Goal: Task Accomplishment & Management: Complete application form

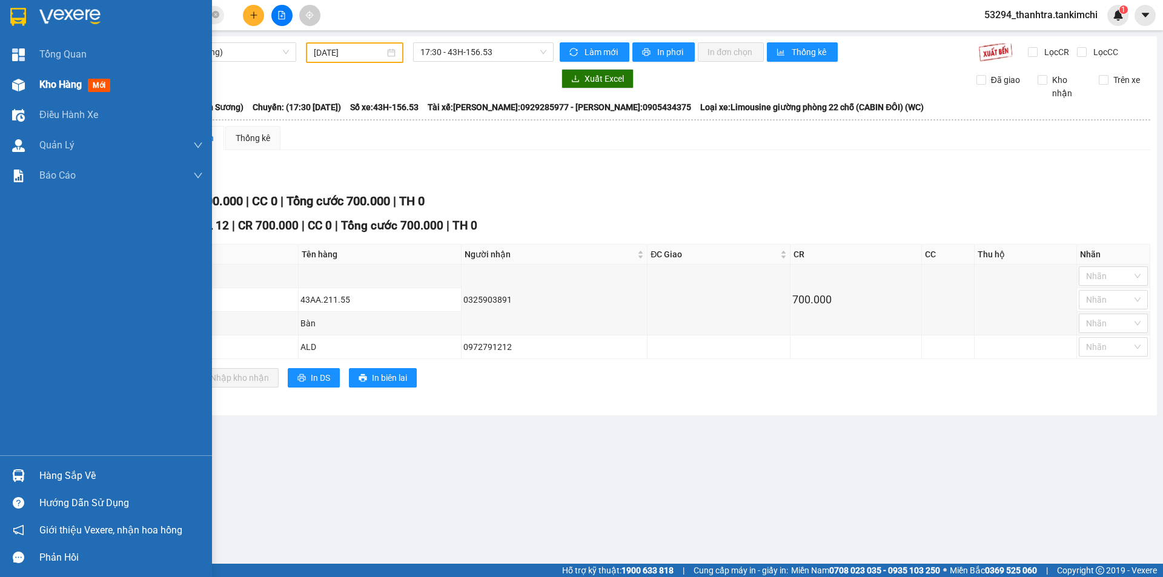
click at [27, 90] on div at bounding box center [18, 84] width 21 height 21
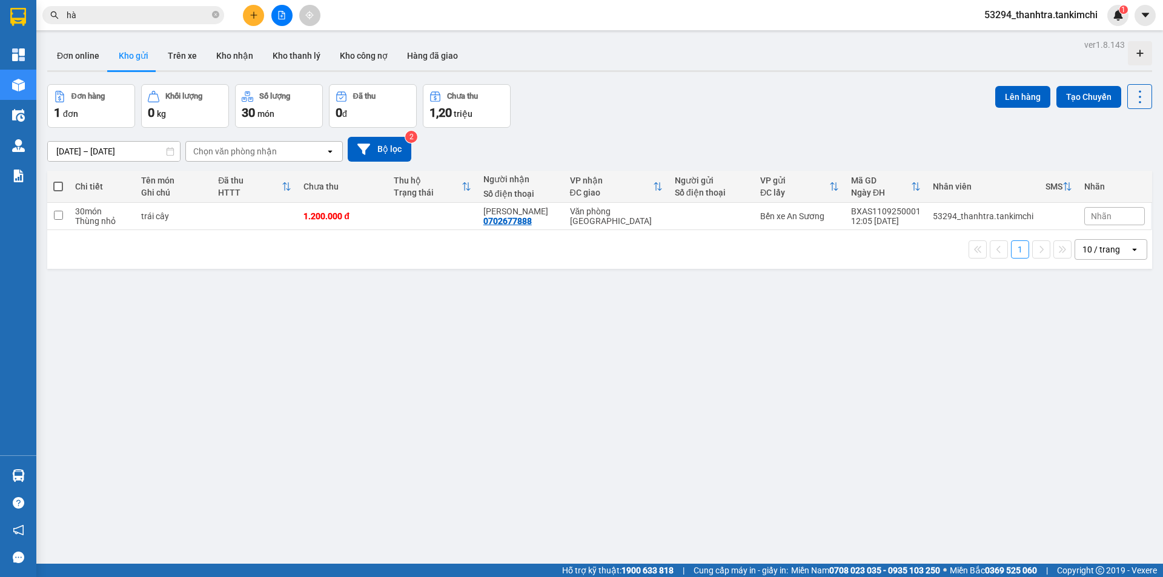
click at [58, 186] on span at bounding box center [58, 187] width 10 height 10
click at [58, 180] on input "checkbox" at bounding box center [58, 180] width 0 height 0
checkbox input "true"
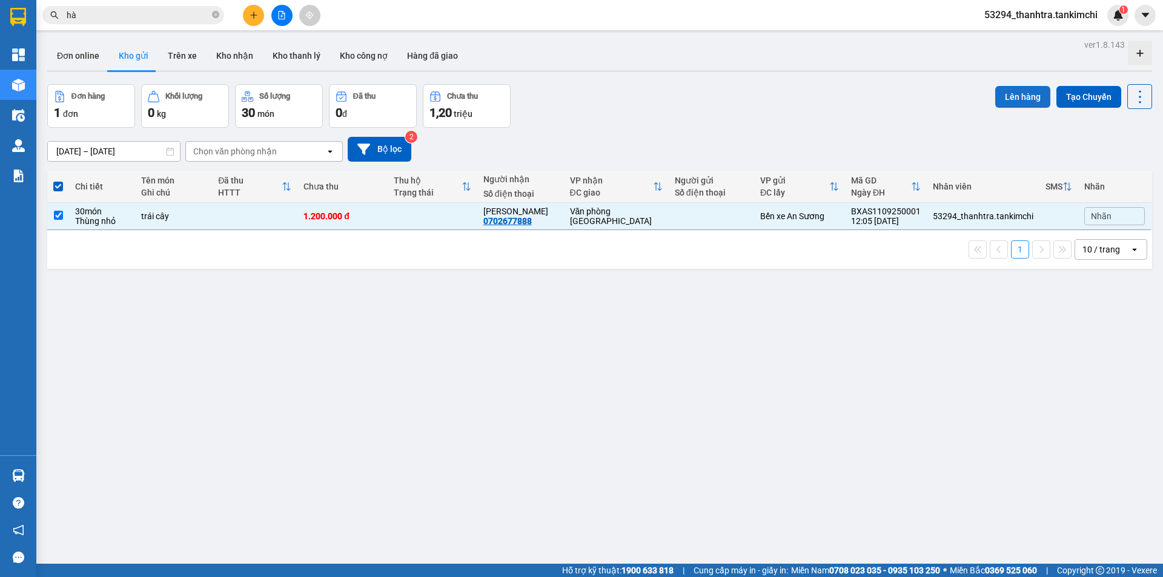
click at [1004, 106] on button "Lên hàng" at bounding box center [1022, 97] width 55 height 22
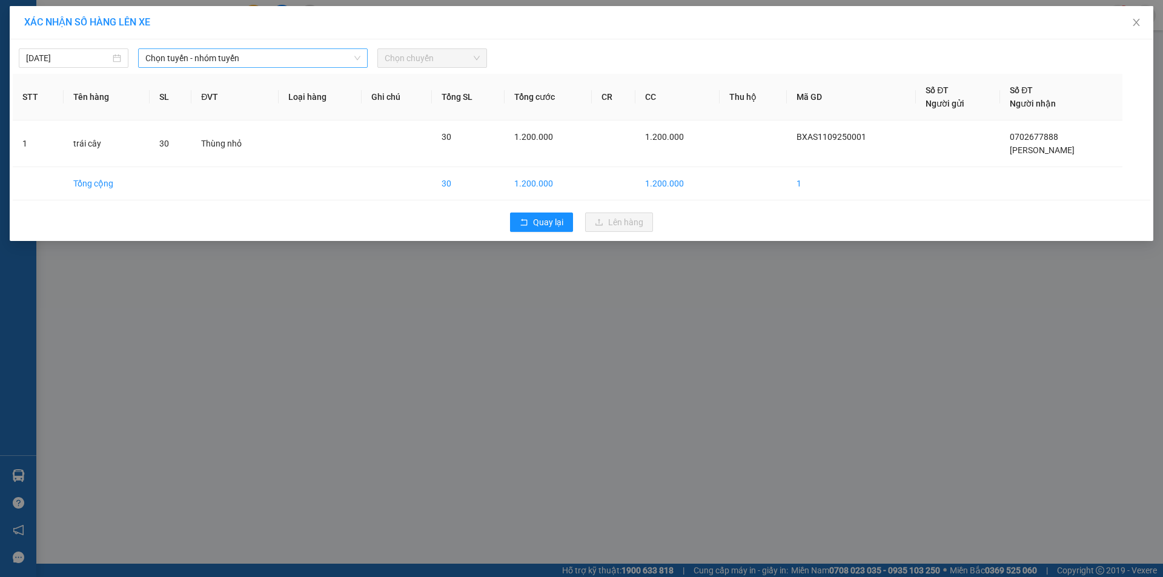
click at [280, 61] on span "Chọn tuyến - nhóm tuyến" at bounding box center [252, 58] width 215 height 18
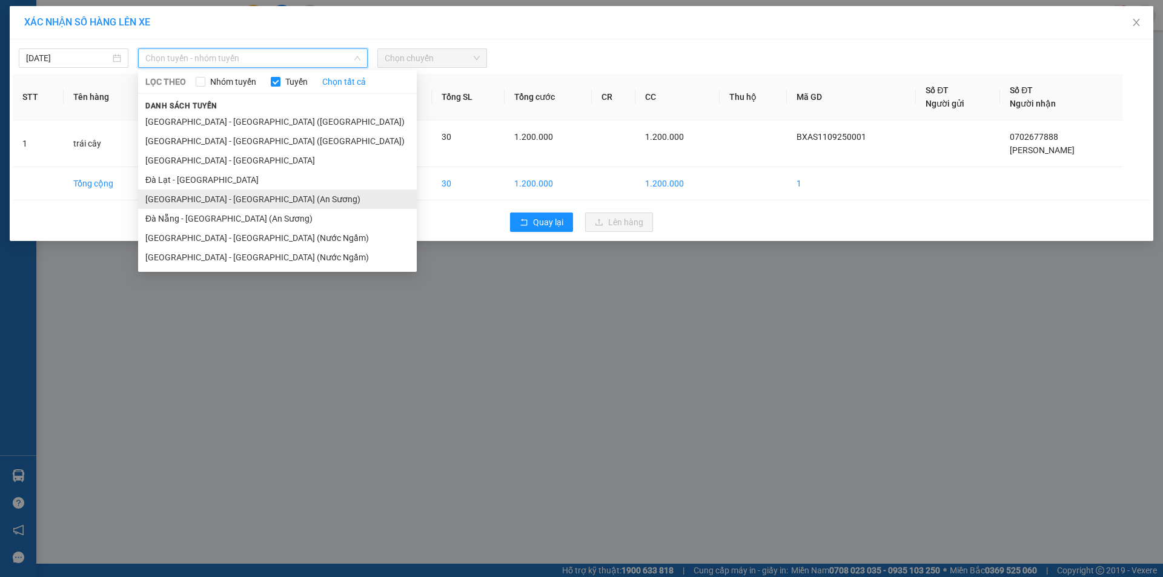
click at [213, 193] on li "[GEOGRAPHIC_DATA] - [GEOGRAPHIC_DATA] (An Sương)" at bounding box center [277, 199] width 279 height 19
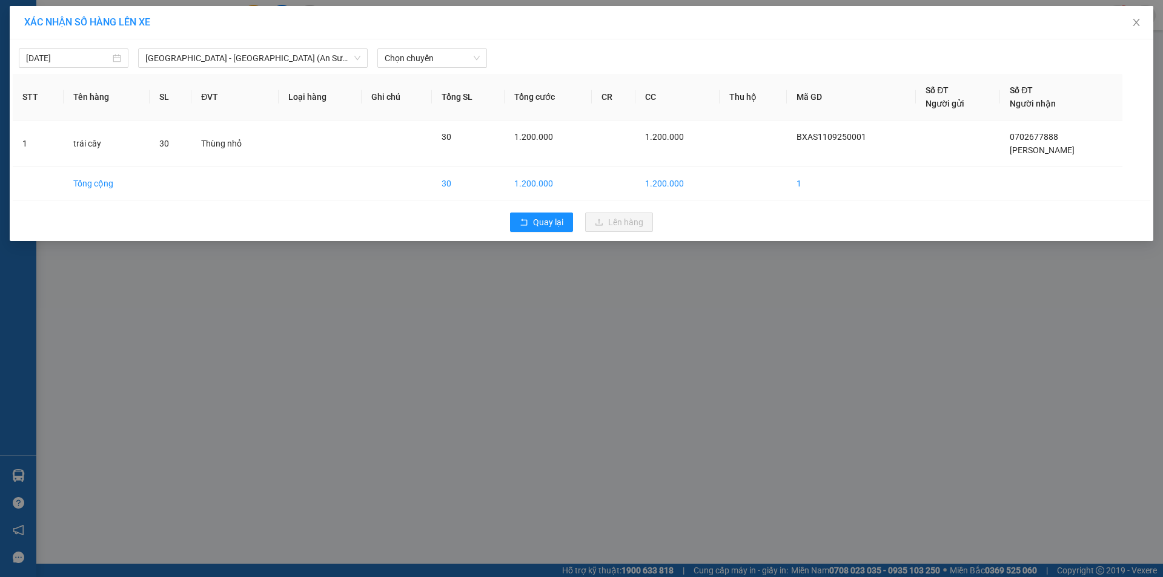
click at [418, 47] on div "[DATE] [GEOGRAPHIC_DATA] - [GEOGRAPHIC_DATA] (An Sương) LỌC THEO Nhóm tuyến Tuy…" at bounding box center [581, 54] width 1137 height 25
click at [417, 54] on span "Chọn chuyến" at bounding box center [431, 58] width 95 height 18
click at [416, 97] on div "17:30 - 43H-156.53" at bounding box center [431, 101] width 94 height 13
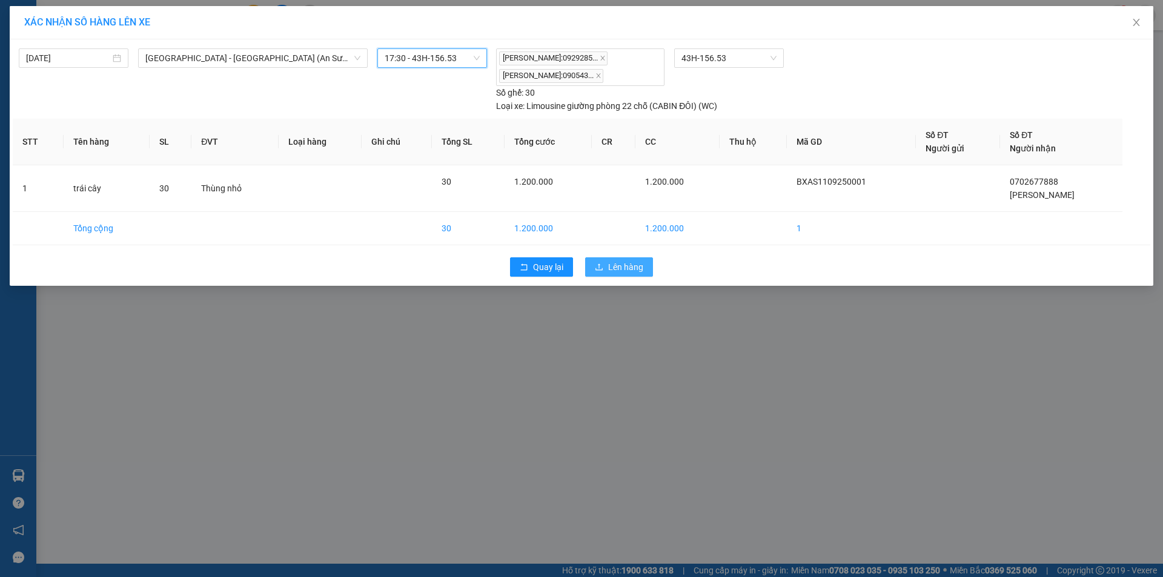
click at [606, 262] on button "Lên hàng" at bounding box center [619, 266] width 68 height 19
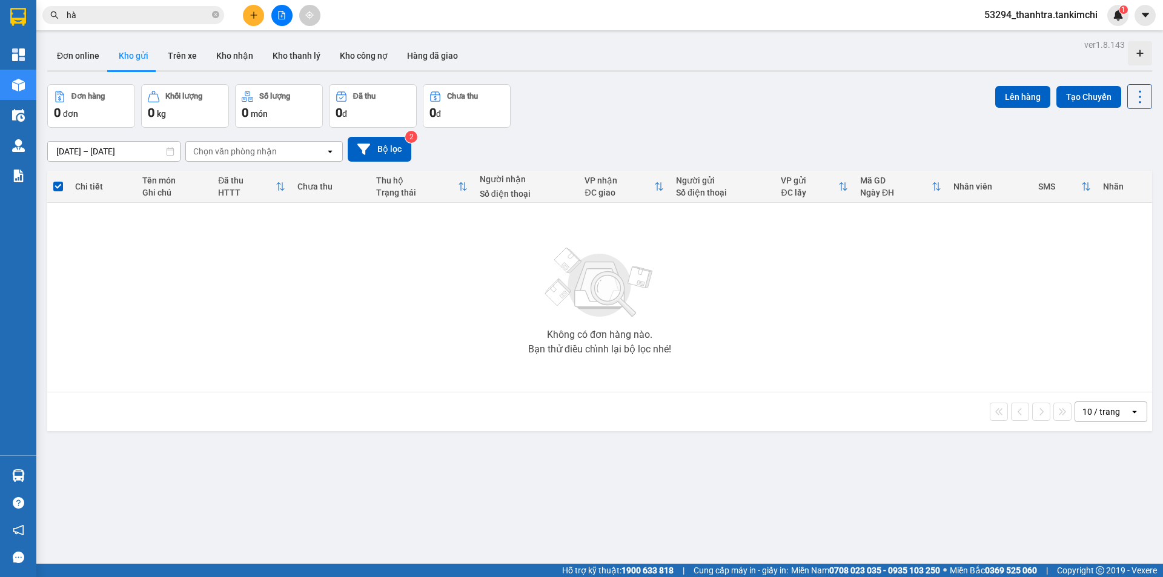
click at [287, 23] on button at bounding box center [281, 15] width 21 height 21
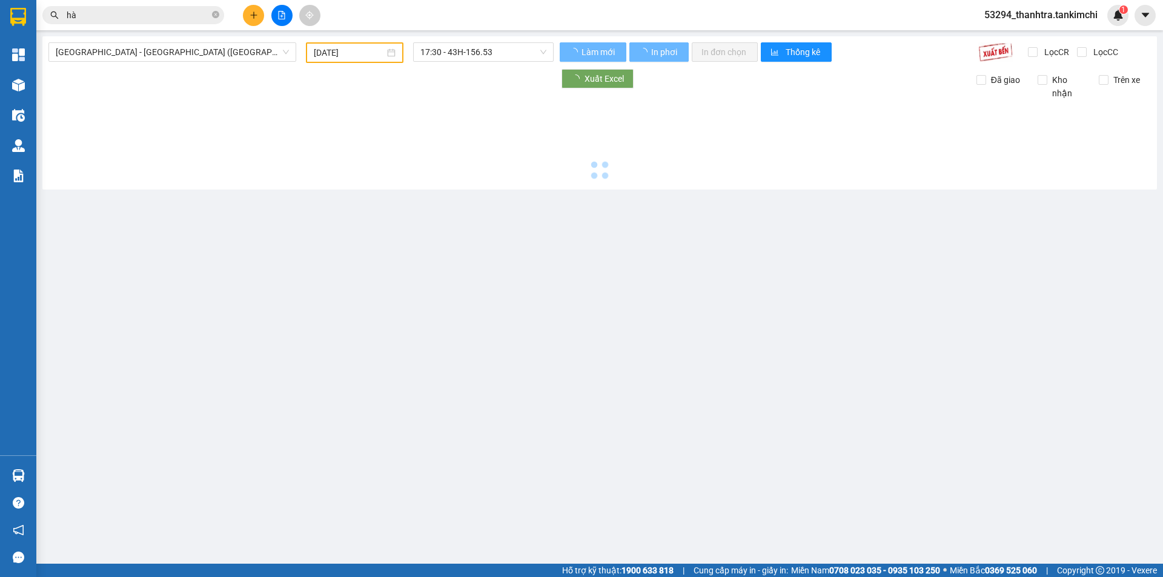
type input "[DATE]"
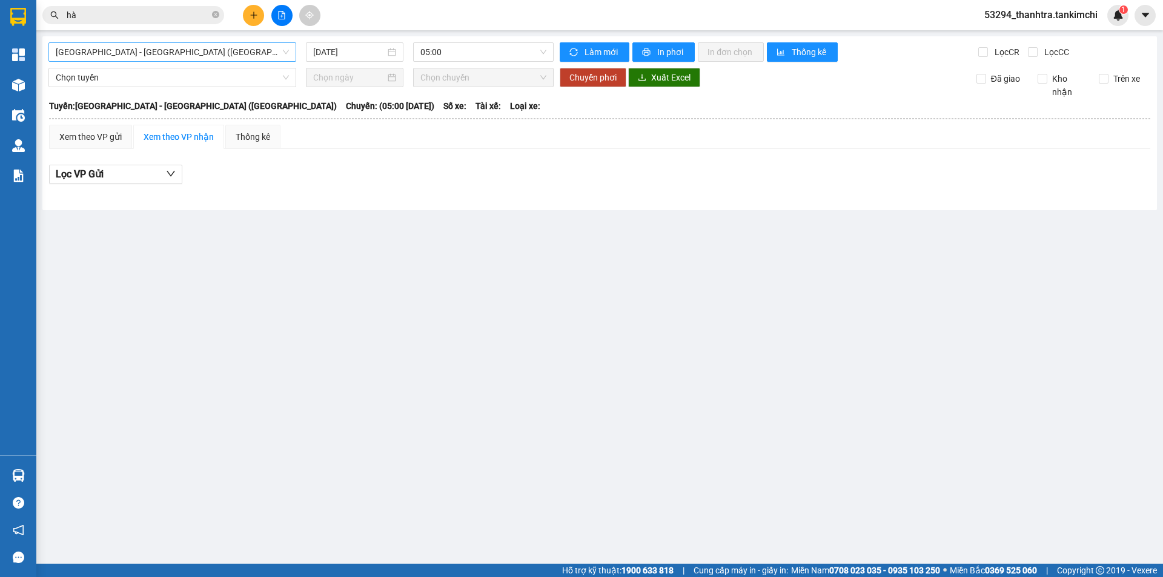
click at [213, 56] on span "[GEOGRAPHIC_DATA] - [GEOGRAPHIC_DATA] ([GEOGRAPHIC_DATA])" at bounding box center [172, 52] width 233 height 18
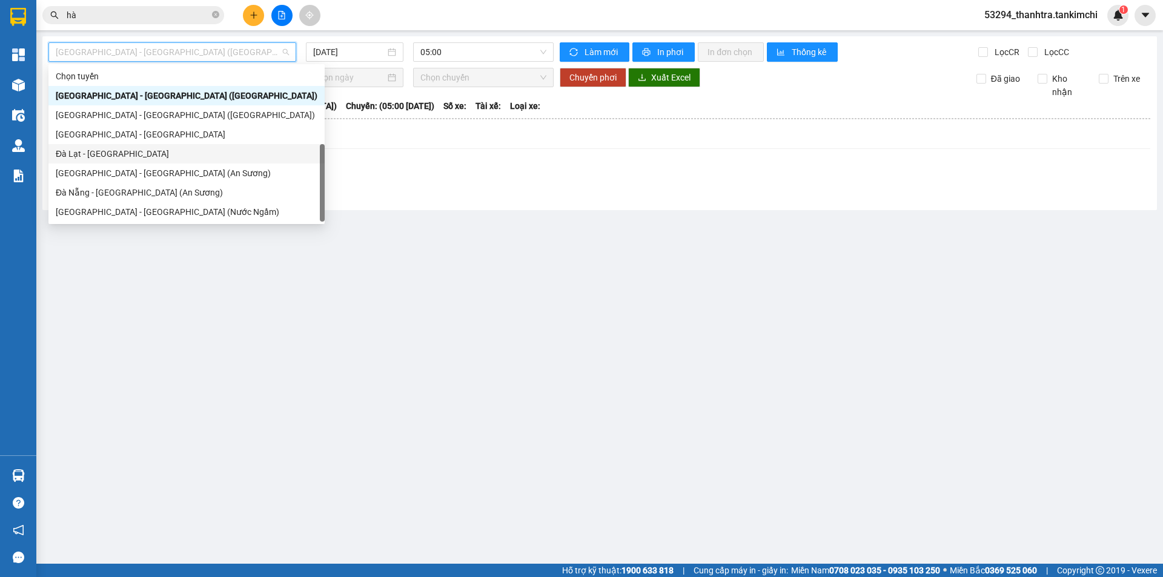
scroll to position [19, 0]
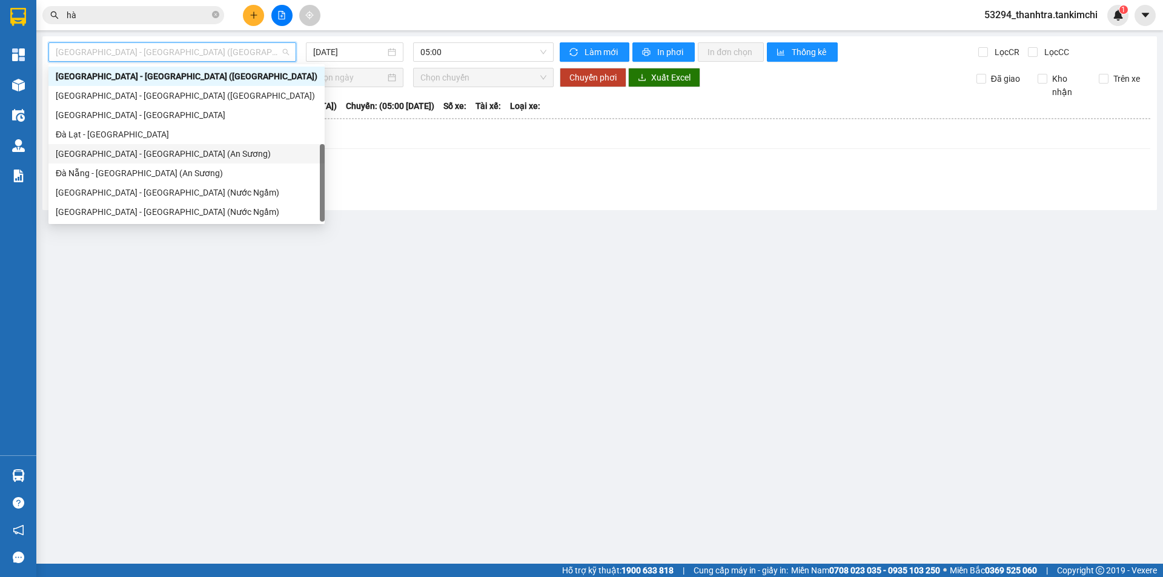
click at [131, 154] on div "[GEOGRAPHIC_DATA] - [GEOGRAPHIC_DATA] (An Sương)" at bounding box center [187, 153] width 262 height 13
type input "[DATE]"
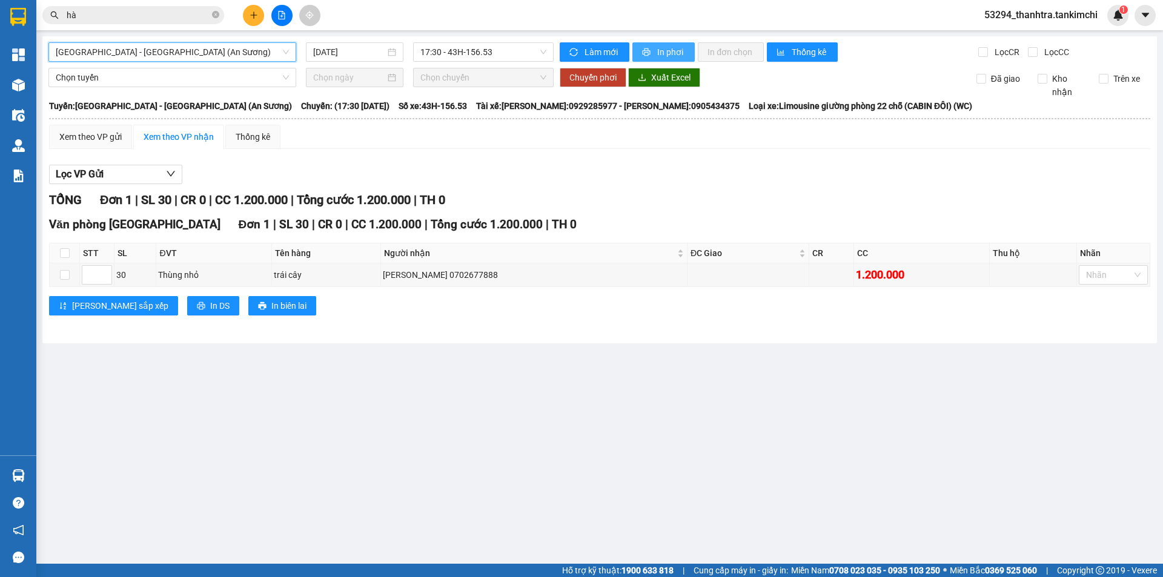
click at [662, 47] on span "In phơi" at bounding box center [671, 51] width 28 height 13
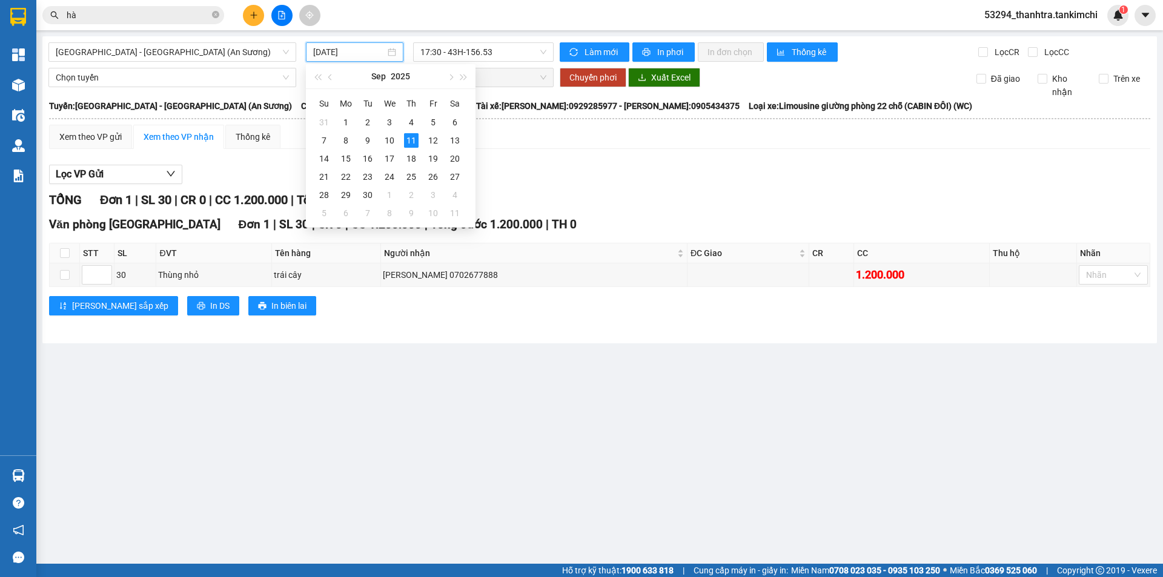
click at [316, 48] on input "[DATE]" at bounding box center [349, 51] width 72 height 13
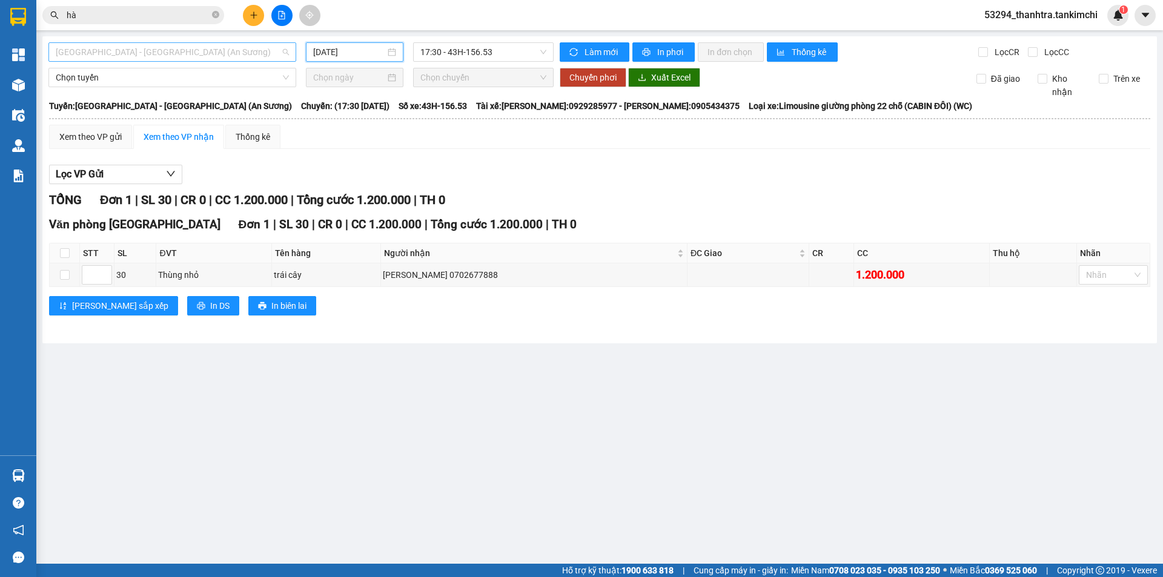
click at [167, 60] on span "[GEOGRAPHIC_DATA] - [GEOGRAPHIC_DATA] (An Sương)" at bounding box center [172, 52] width 233 height 18
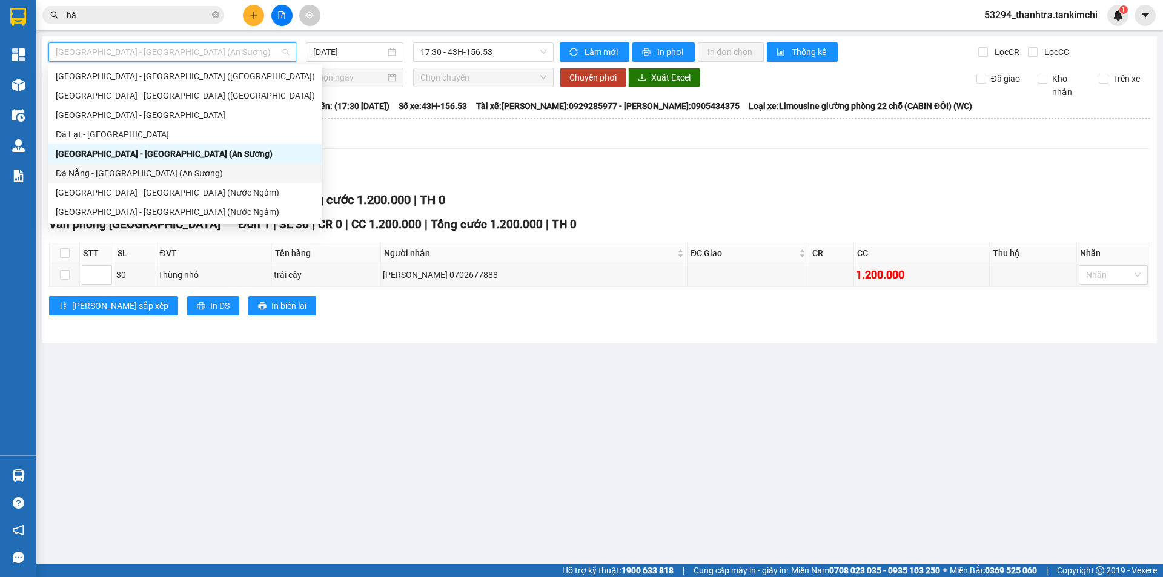
click at [109, 176] on div "Đà Nẵng - [GEOGRAPHIC_DATA] (An Sương)" at bounding box center [185, 173] width 259 height 13
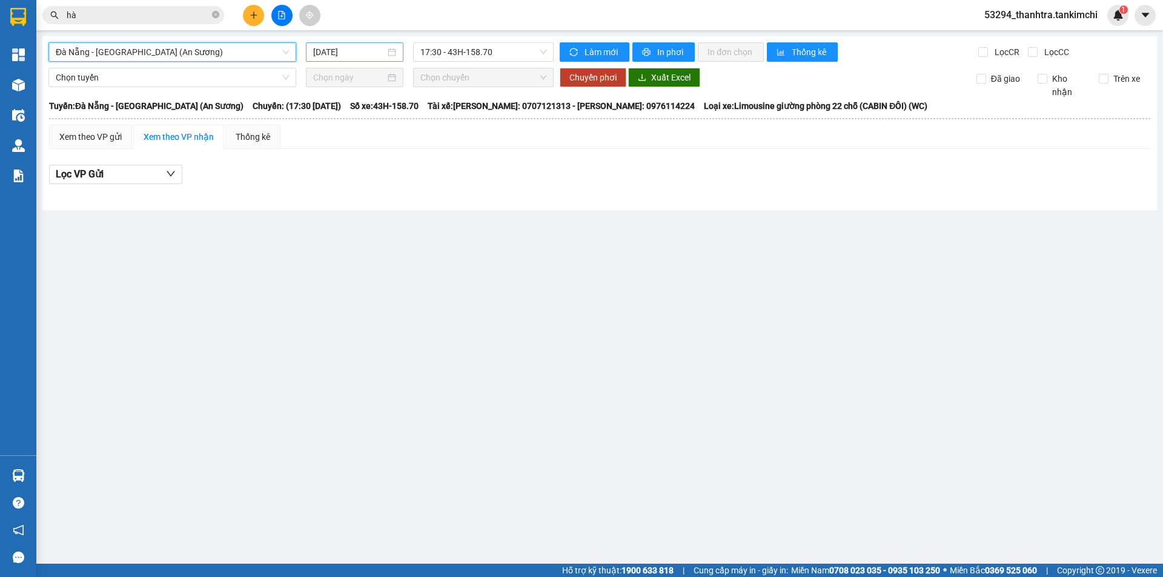
click at [351, 60] on div "[DATE]" at bounding box center [354, 51] width 97 height 19
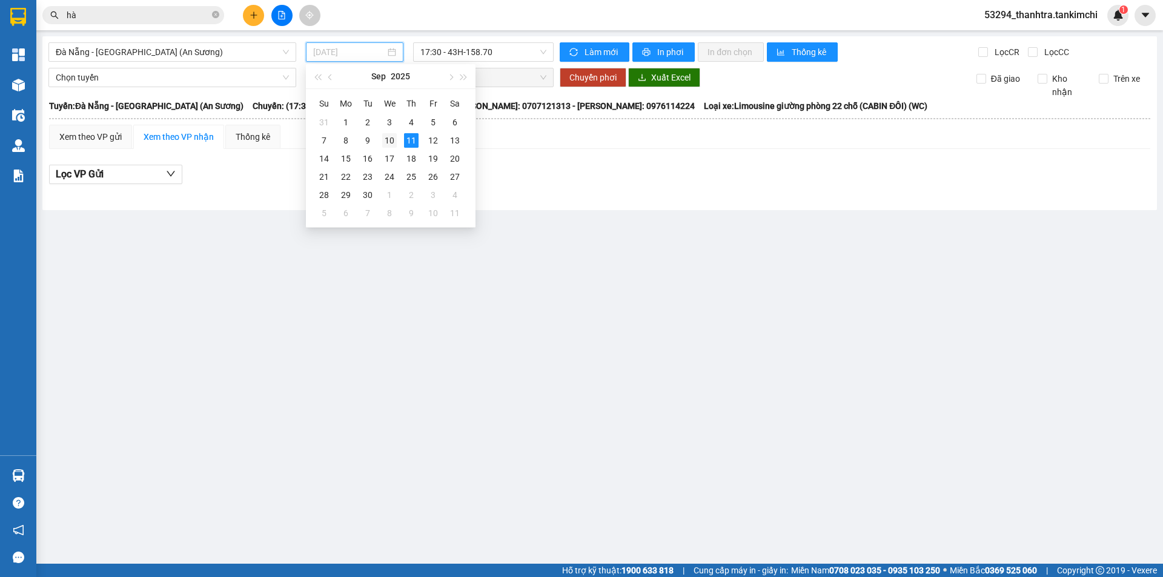
click at [383, 135] on div "10" at bounding box center [389, 140] width 15 height 15
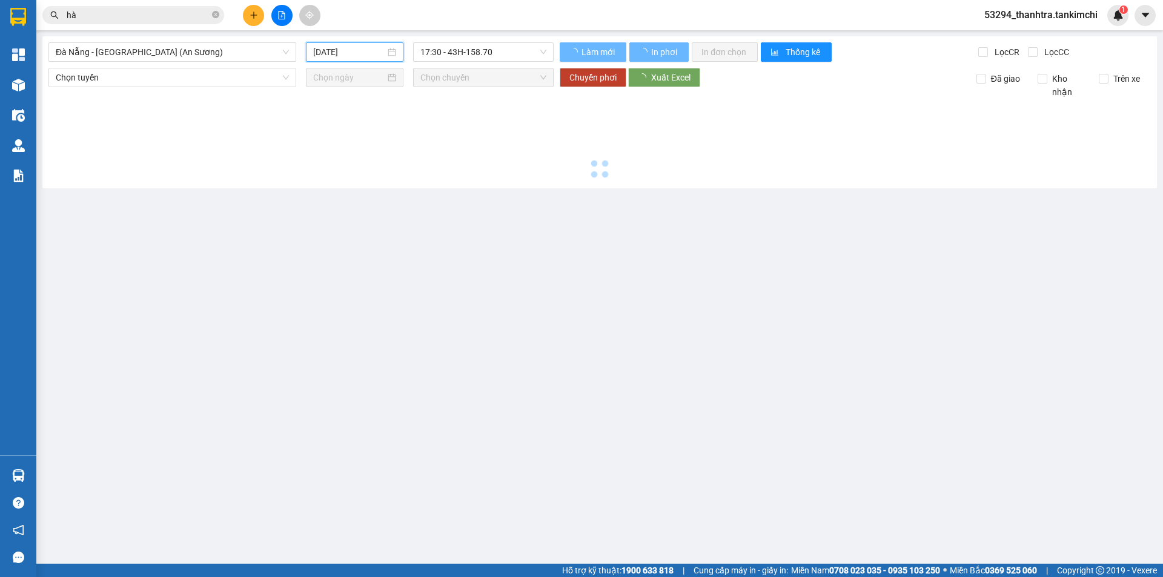
type input "[DATE]"
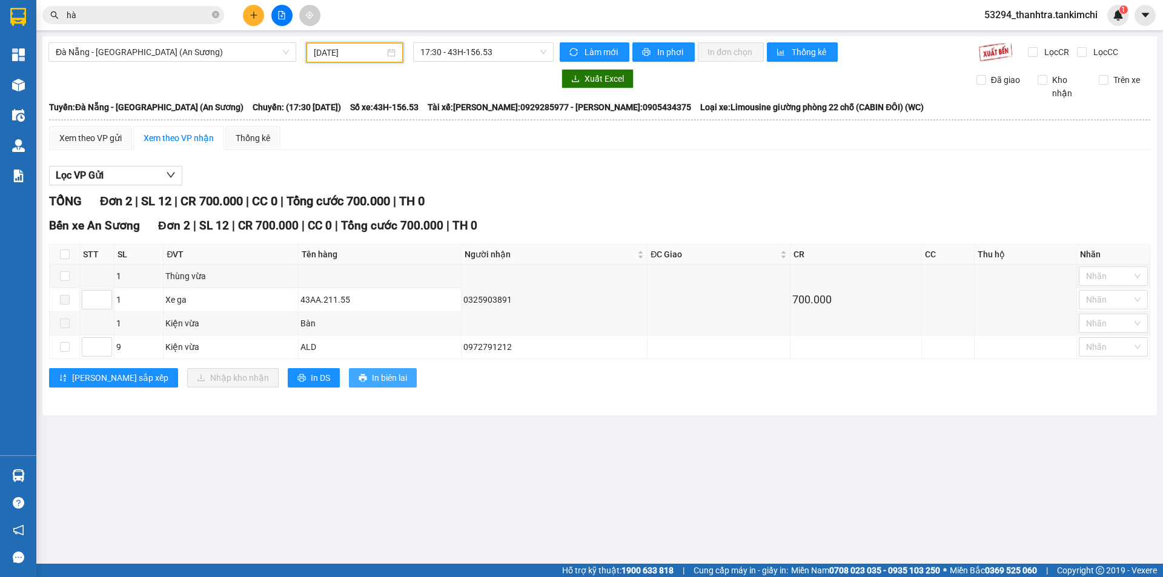
click at [372, 382] on span "In biên lai" at bounding box center [389, 377] width 35 height 13
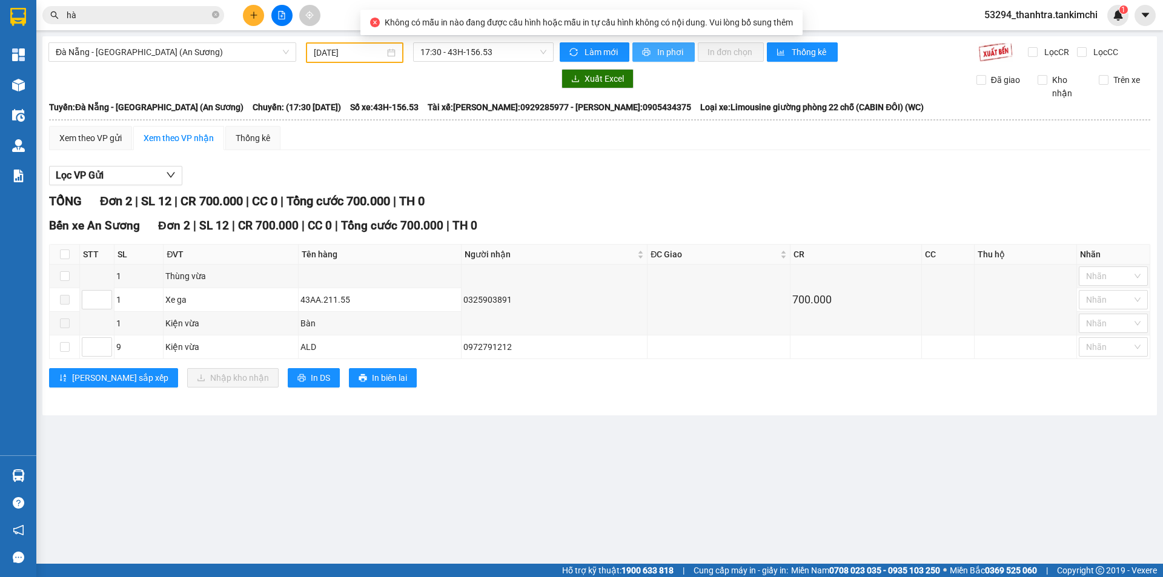
click at [657, 55] on span "In phơi" at bounding box center [671, 51] width 28 height 13
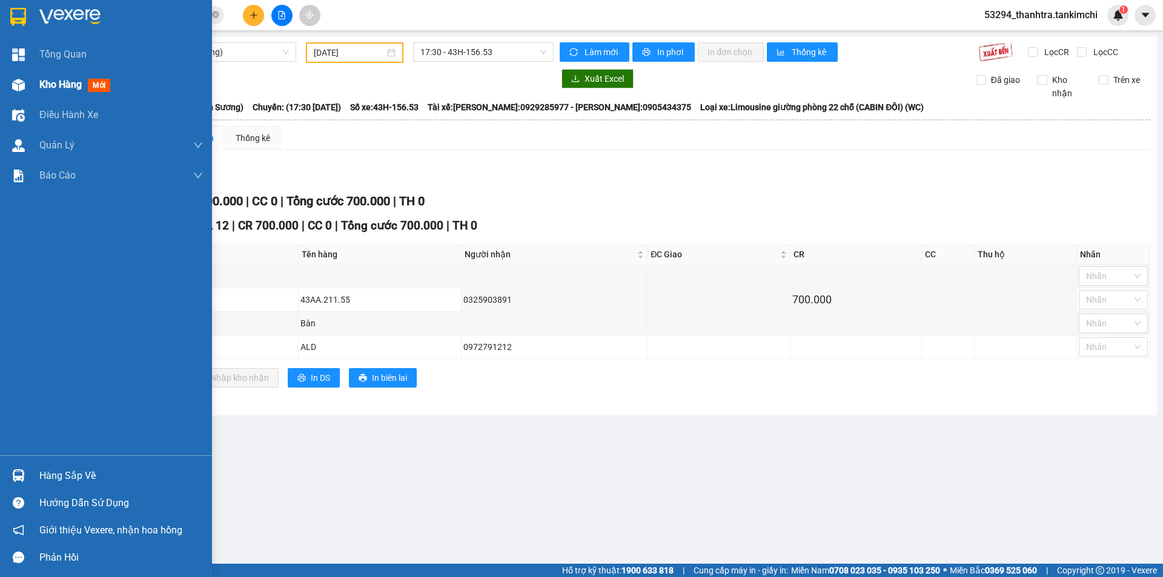
click at [28, 85] on div at bounding box center [18, 84] width 21 height 21
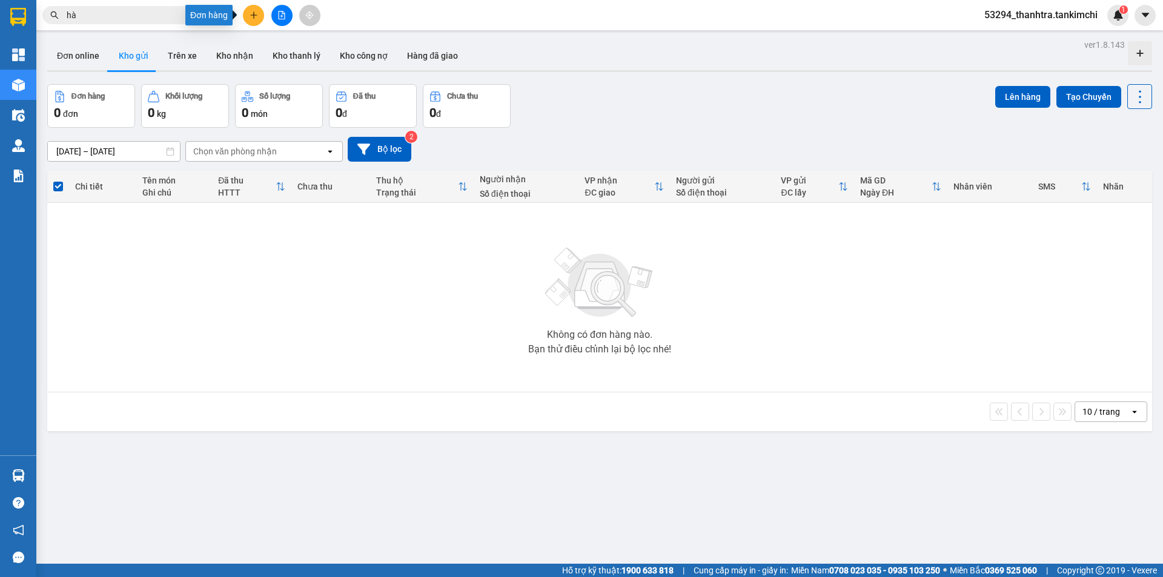
click at [248, 17] on button at bounding box center [253, 15] width 21 height 21
click at [252, 52] on div "Tạo đơn hàng" at bounding box center [295, 45] width 91 height 23
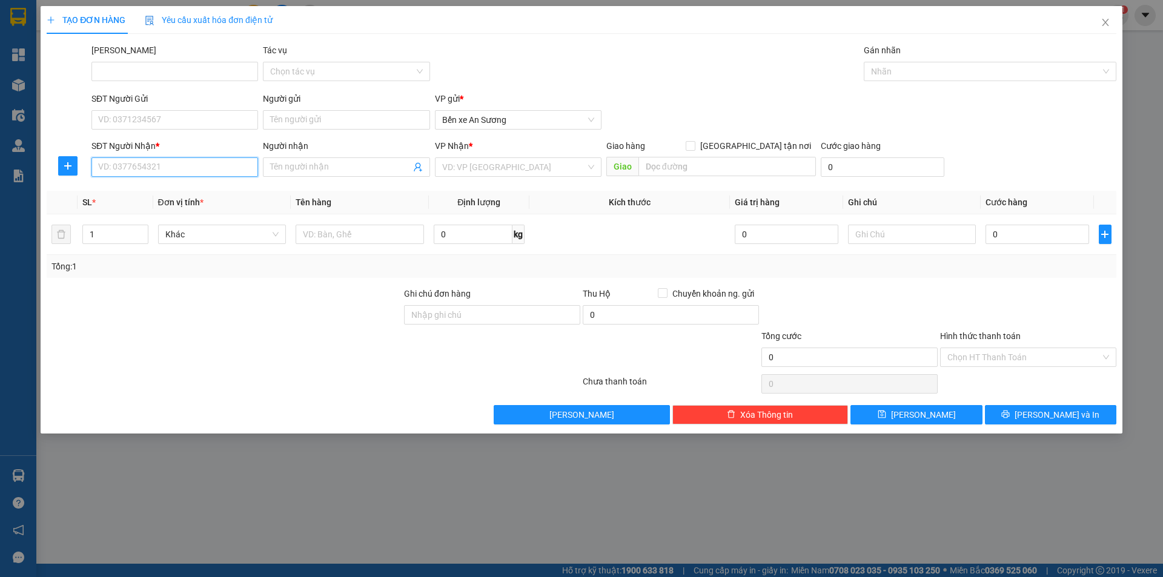
click at [166, 160] on input "SĐT Người Nhận *" at bounding box center [174, 166] width 167 height 19
type input "0704049976"
click at [306, 175] on span at bounding box center [346, 166] width 167 height 19
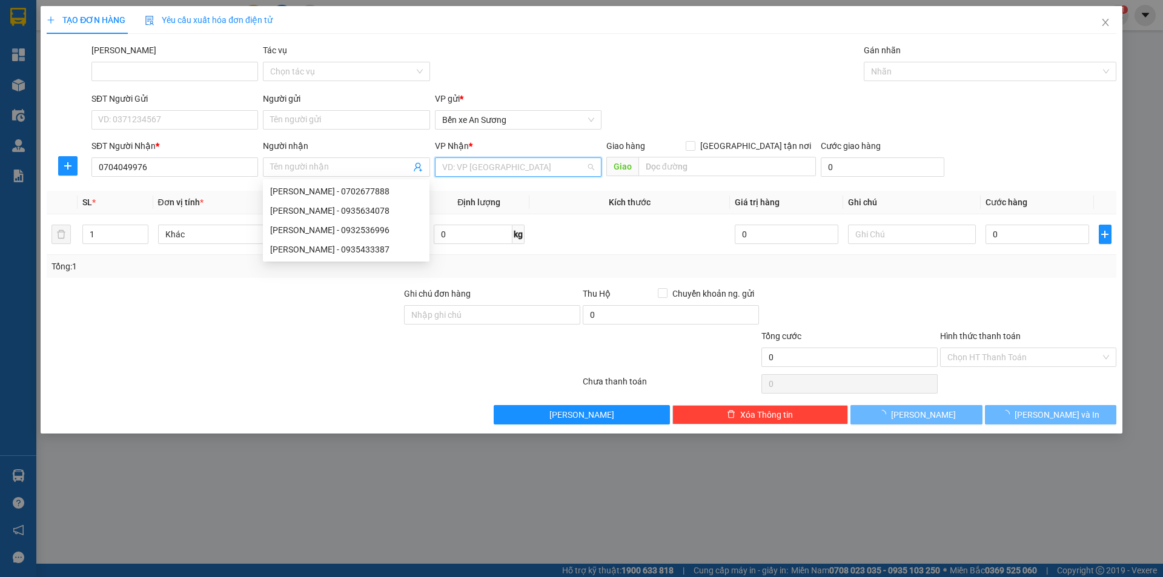
click at [470, 171] on input "search" at bounding box center [514, 167] width 144 height 18
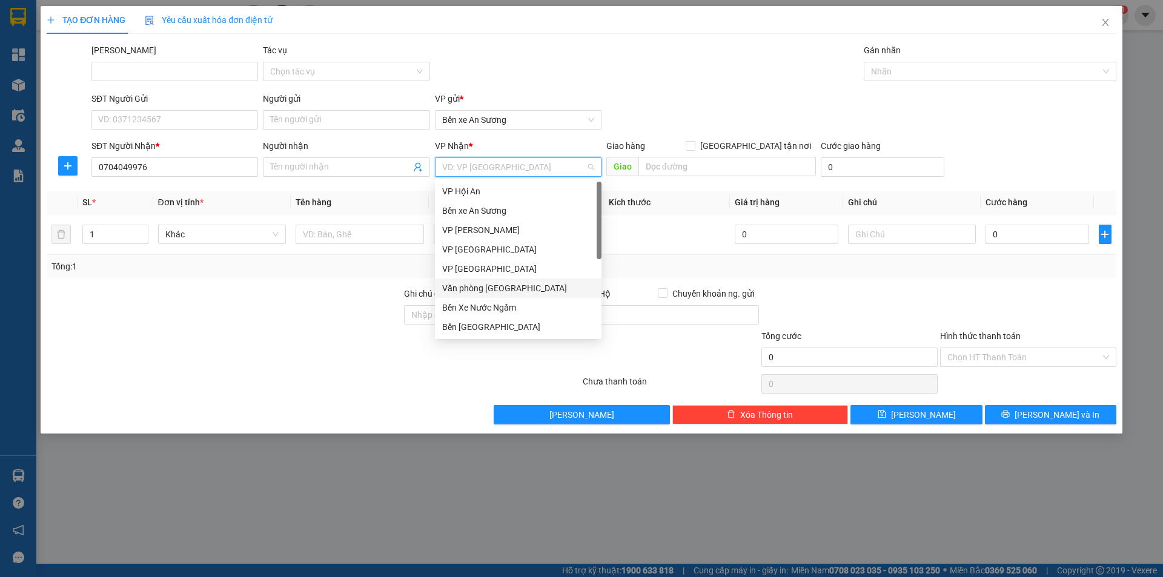
drag, startPoint x: 464, startPoint y: 288, endPoint x: 444, endPoint y: 286, distance: 20.6
click at [463, 288] on div "Văn phòng [GEOGRAPHIC_DATA]" at bounding box center [518, 288] width 152 height 13
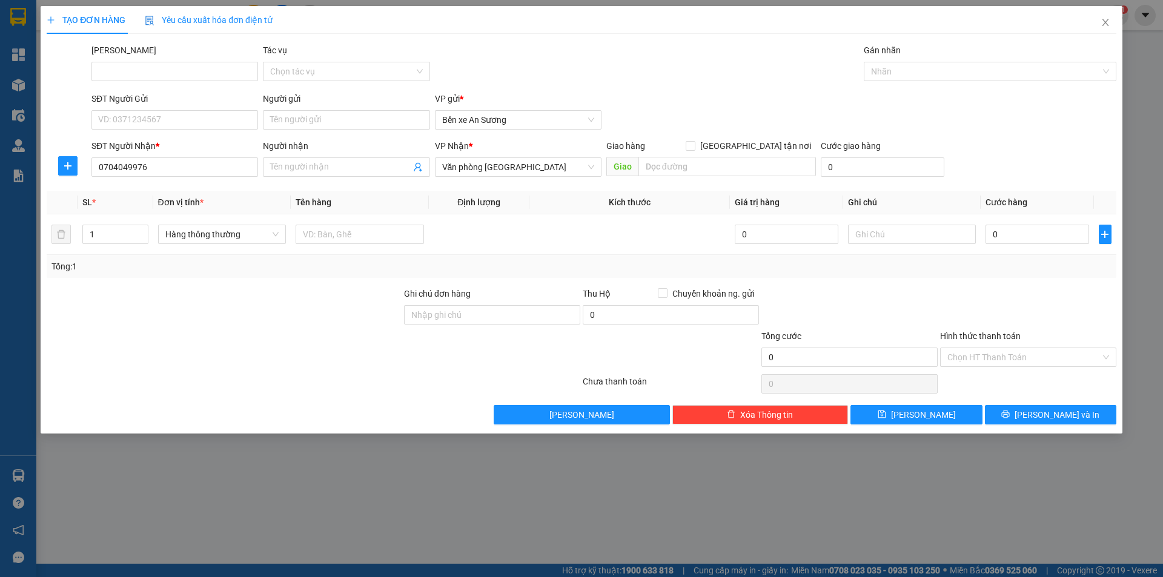
click at [330, 304] on div at bounding box center [223, 308] width 357 height 42
click at [487, 163] on span "Văn phòng [GEOGRAPHIC_DATA]" at bounding box center [518, 167] width 152 height 18
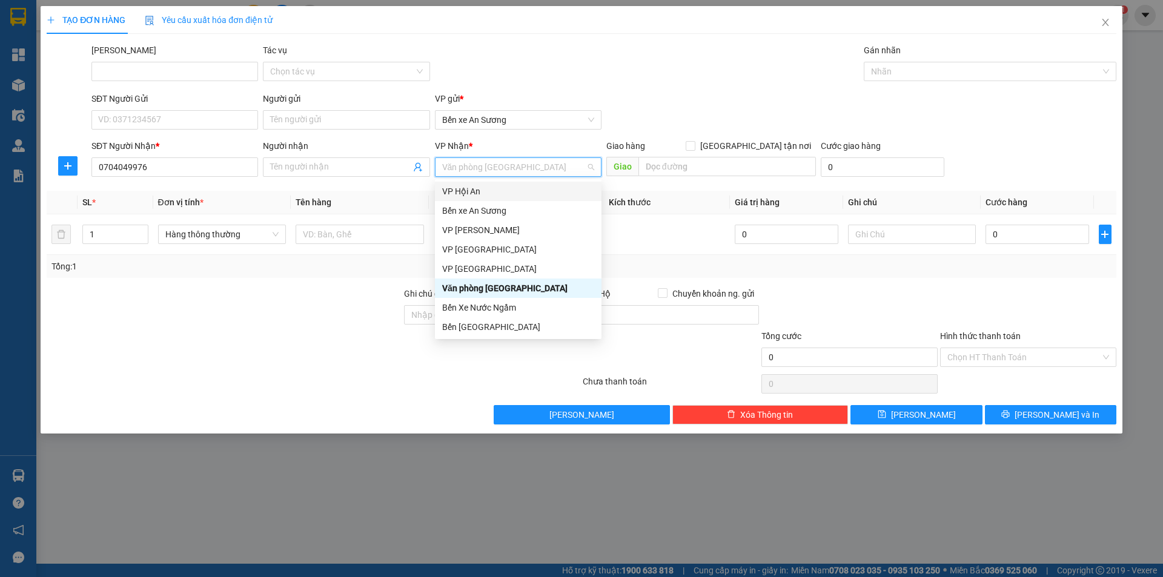
click at [490, 190] on div "VP Hội An" at bounding box center [518, 191] width 152 height 13
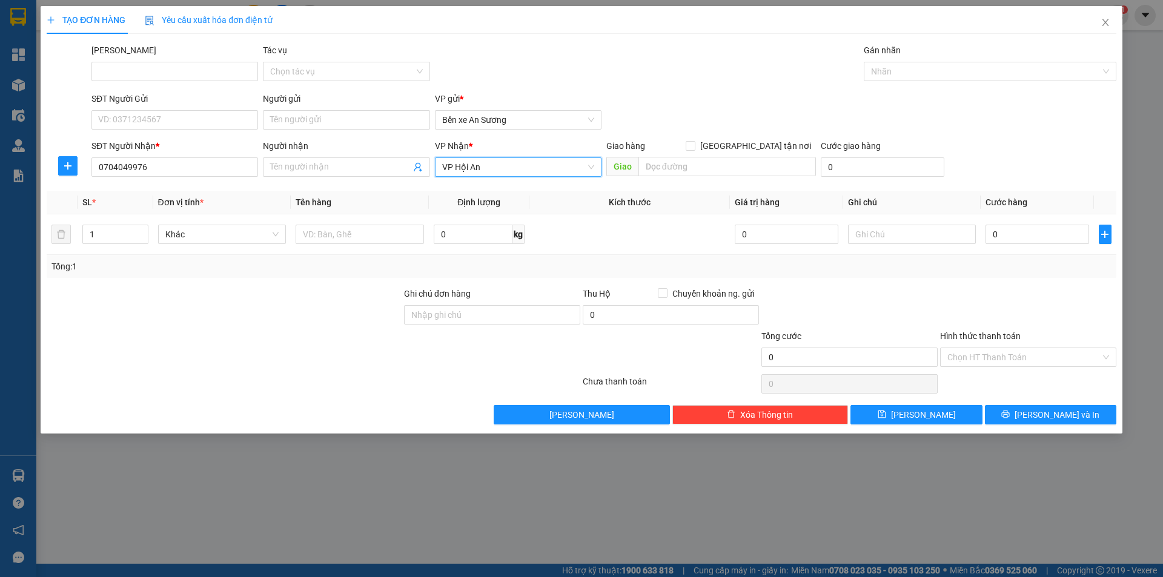
click at [331, 299] on div at bounding box center [223, 308] width 357 height 42
click at [211, 232] on span "Khác" at bounding box center [222, 234] width 114 height 18
click at [230, 241] on input "thùng xô" at bounding box center [217, 234] width 105 height 18
type input "thùng xốp"
click at [349, 228] on input "text" at bounding box center [359, 234] width 128 height 19
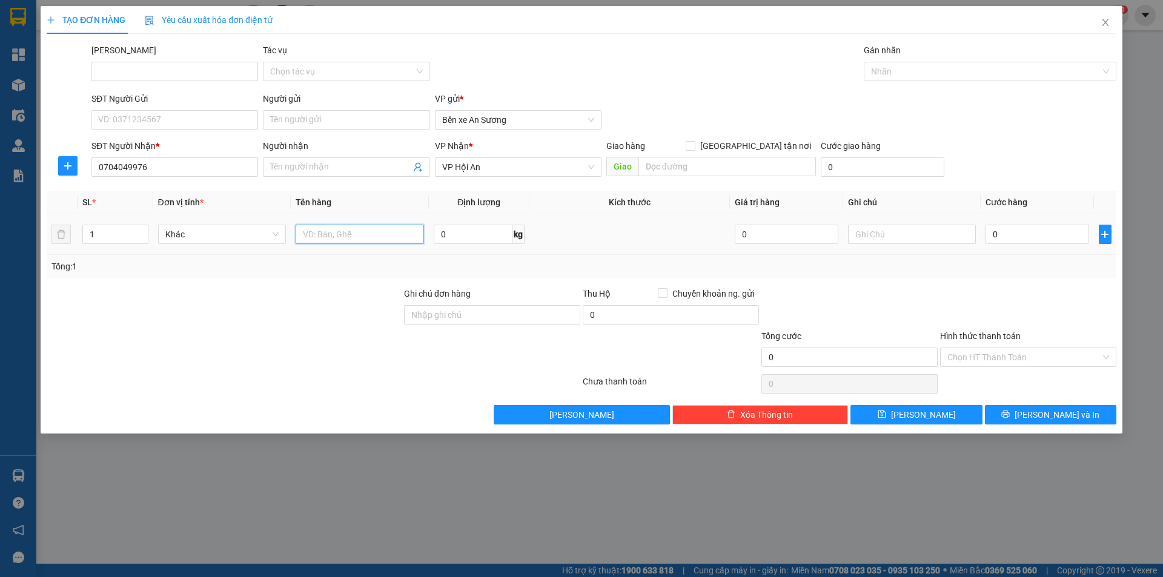
drag, startPoint x: 351, startPoint y: 235, endPoint x: 357, endPoint y: 229, distance: 8.1
click at [354, 234] on input "text" at bounding box center [359, 234] width 128 height 19
click at [456, 237] on input "0" at bounding box center [473, 234] width 79 height 19
click at [480, 237] on input "0" at bounding box center [473, 234] width 79 height 19
click at [1008, 240] on input "0" at bounding box center [1036, 234] width 103 height 19
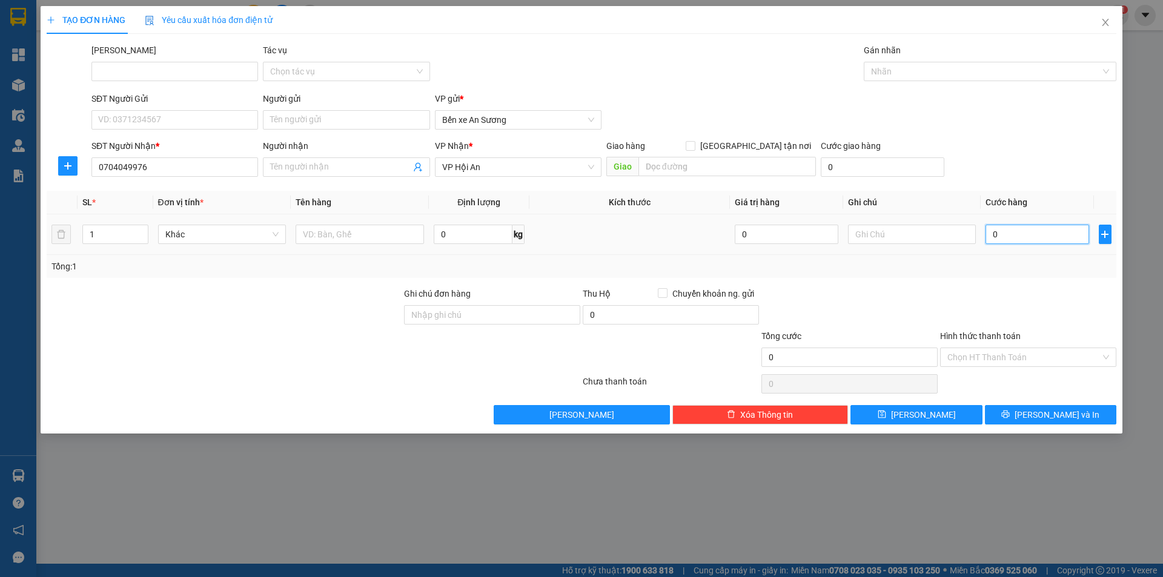
type input "1"
type input "15"
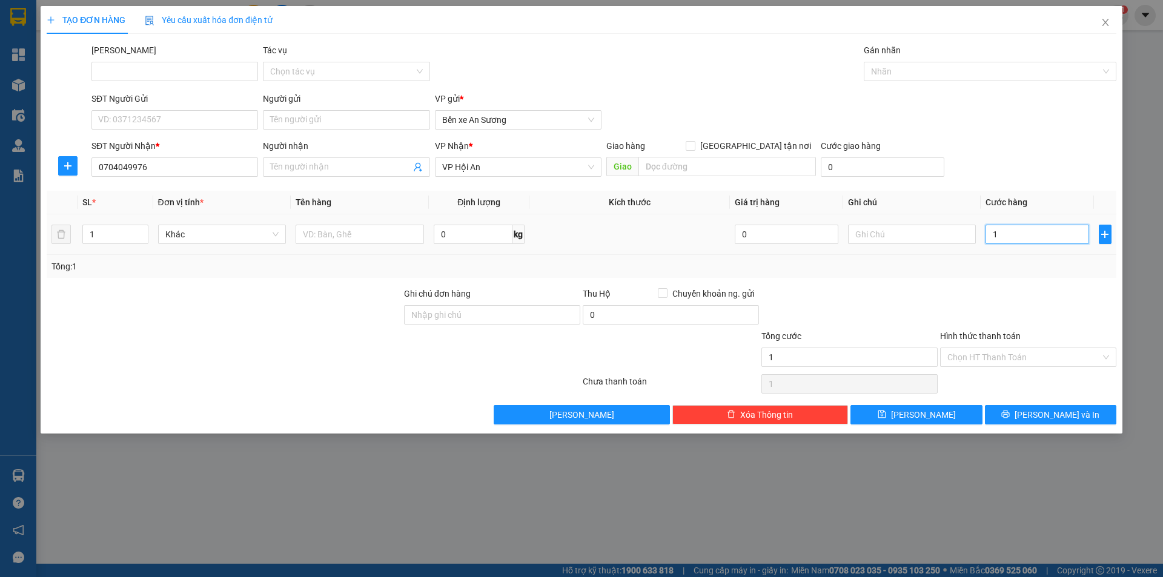
type input "15"
type input "150"
type input "1.500"
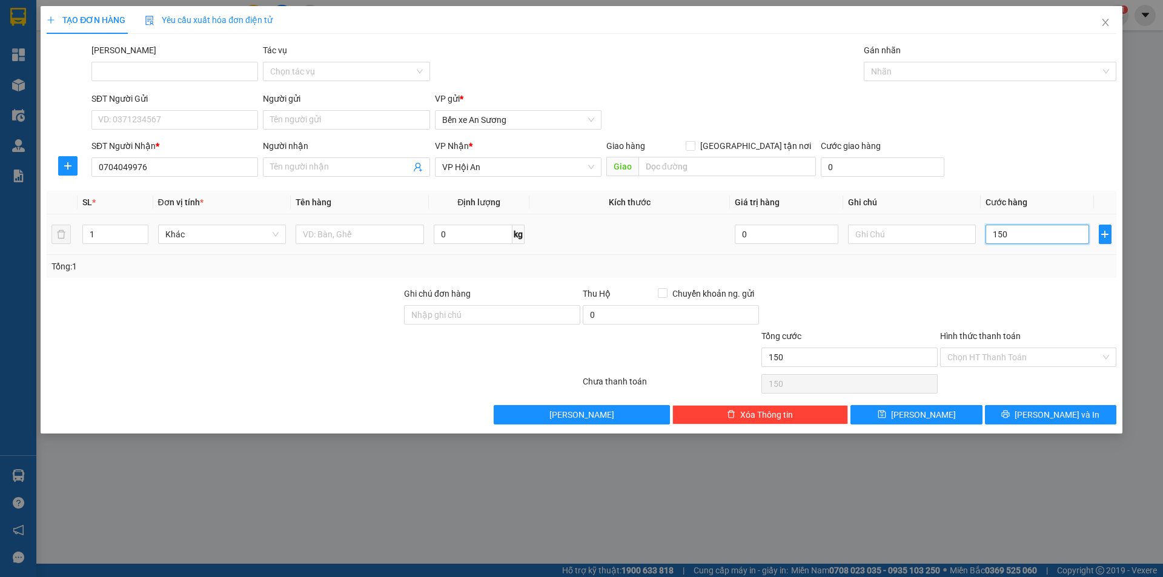
type input "1.500"
type input "15.000"
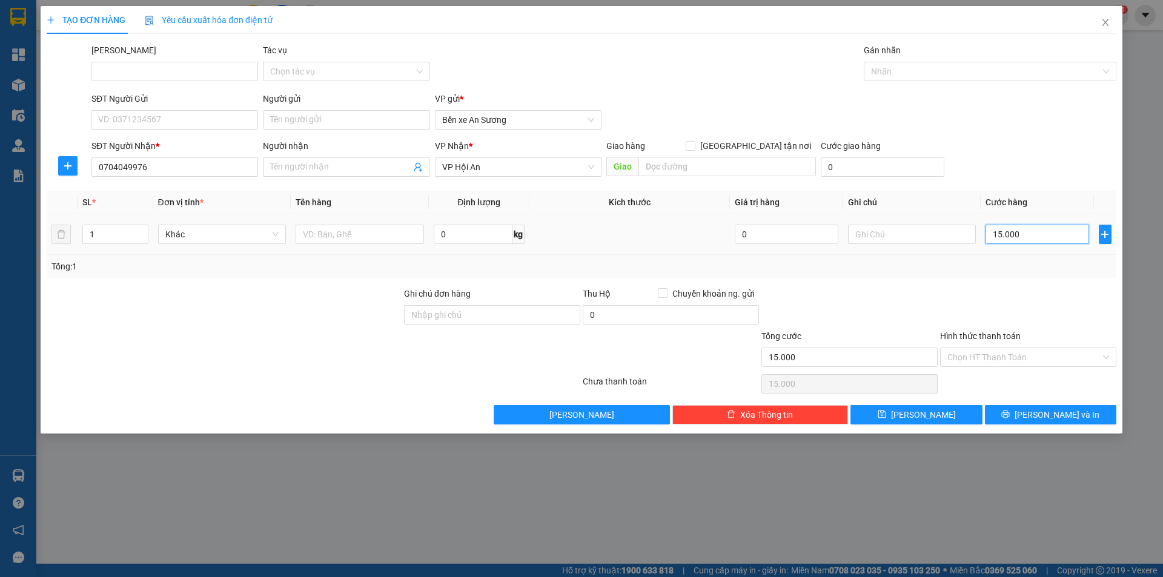
type input "150.000"
click at [202, 242] on span "Khác" at bounding box center [222, 234] width 114 height 18
type input "150.000"
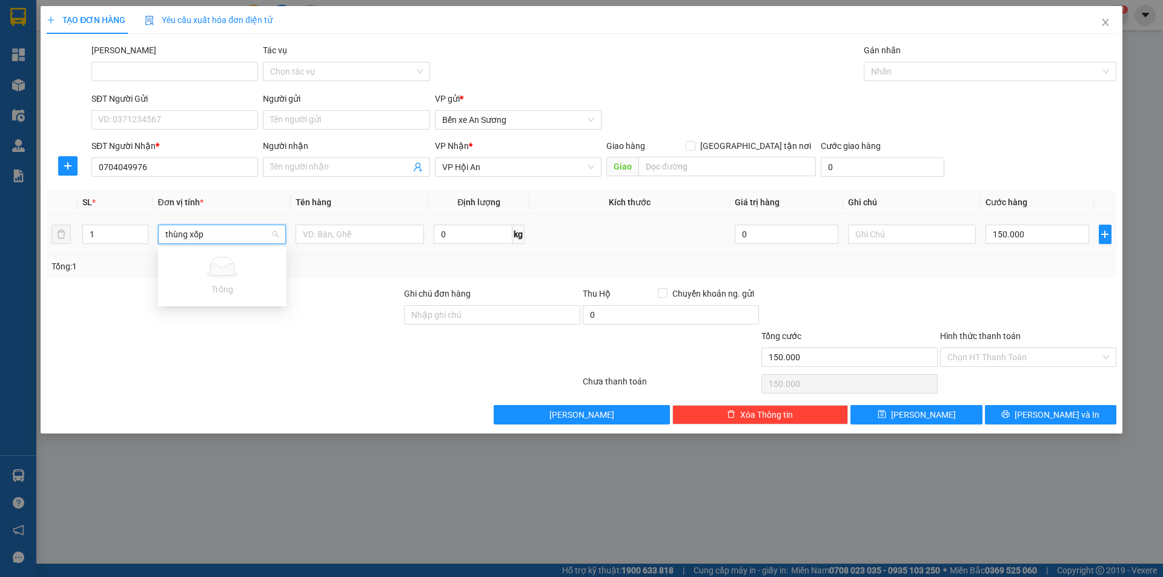
click at [206, 237] on input "thùng xốp" at bounding box center [217, 234] width 105 height 18
click at [480, 174] on span "VP Hội An" at bounding box center [518, 167] width 152 height 18
type input "thùng xốp"
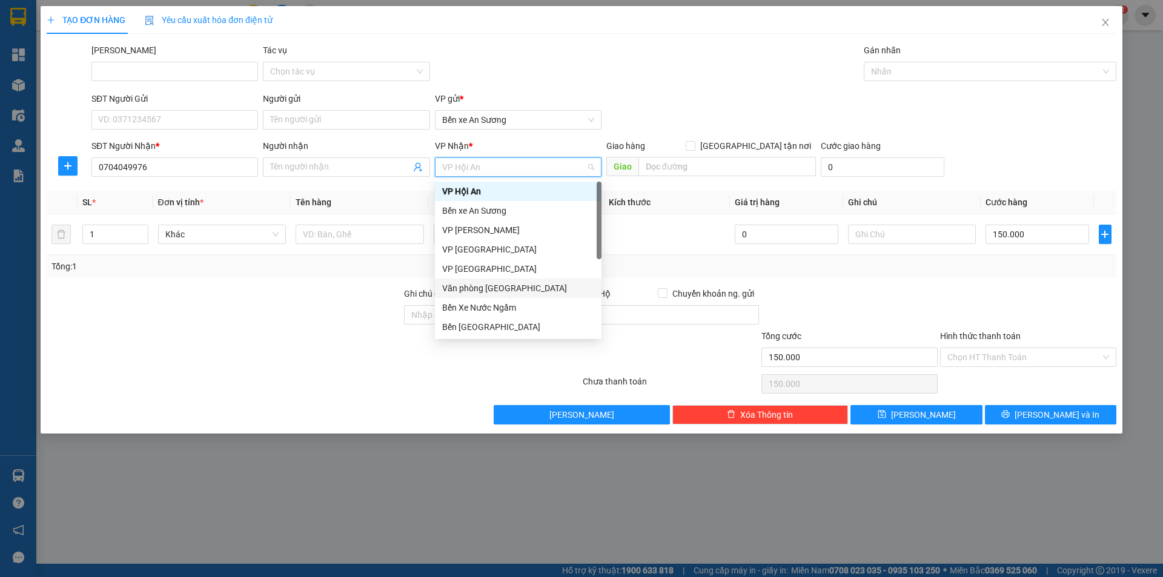
click at [490, 282] on div "Văn phòng [GEOGRAPHIC_DATA]" at bounding box center [518, 288] width 152 height 13
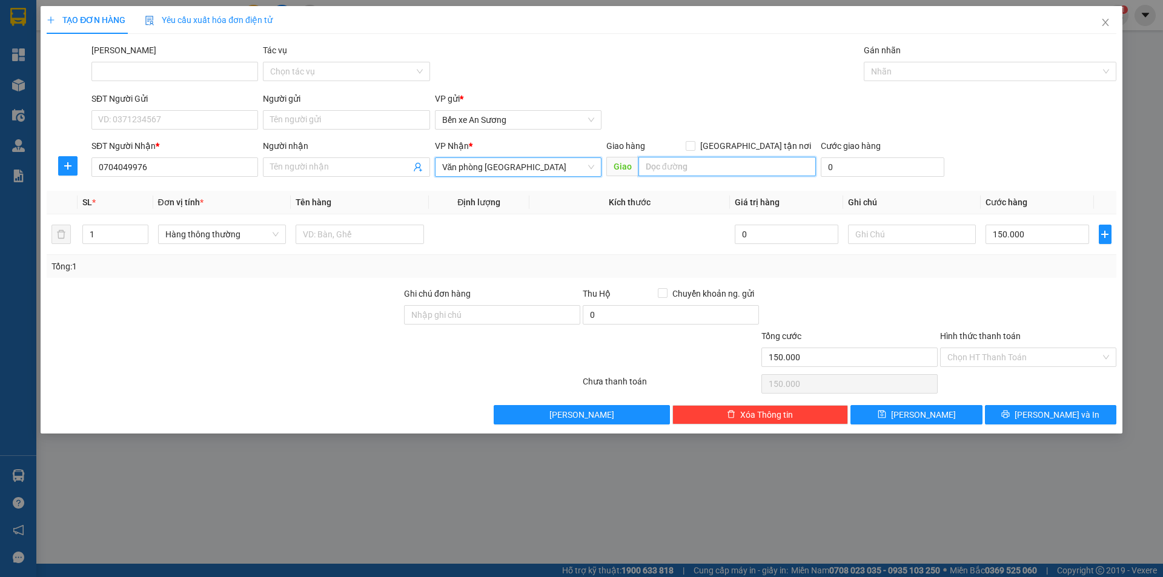
click at [661, 167] on input "search" at bounding box center [726, 166] width 177 height 19
click at [659, 167] on input "search" at bounding box center [726, 166] width 177 height 19
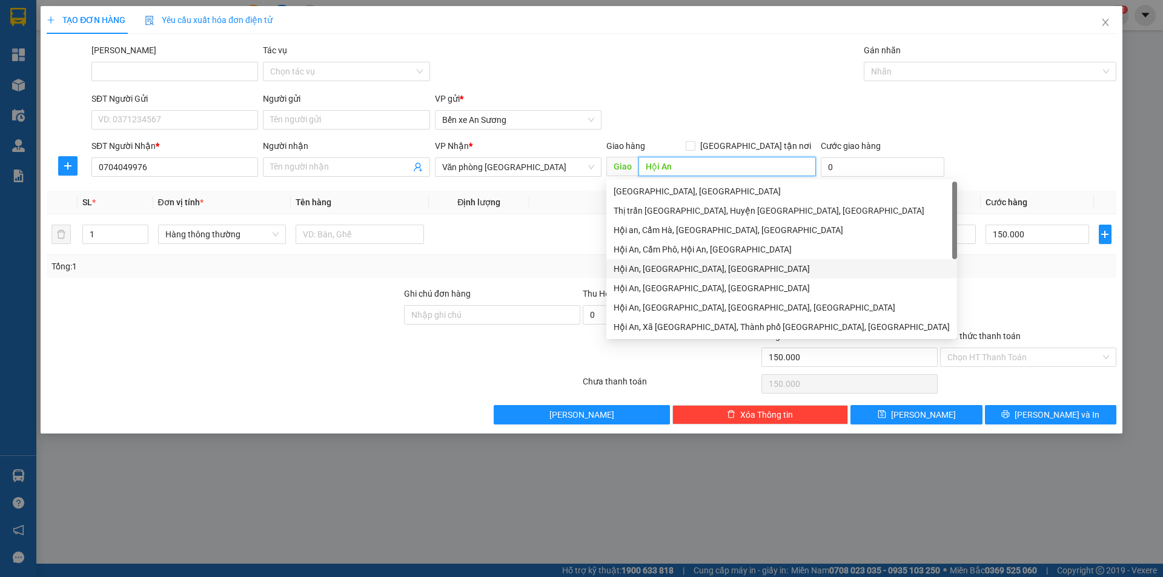
type input "Hội An"
click at [517, 260] on div "Tổng: 1" at bounding box center [581, 266] width 1060 height 13
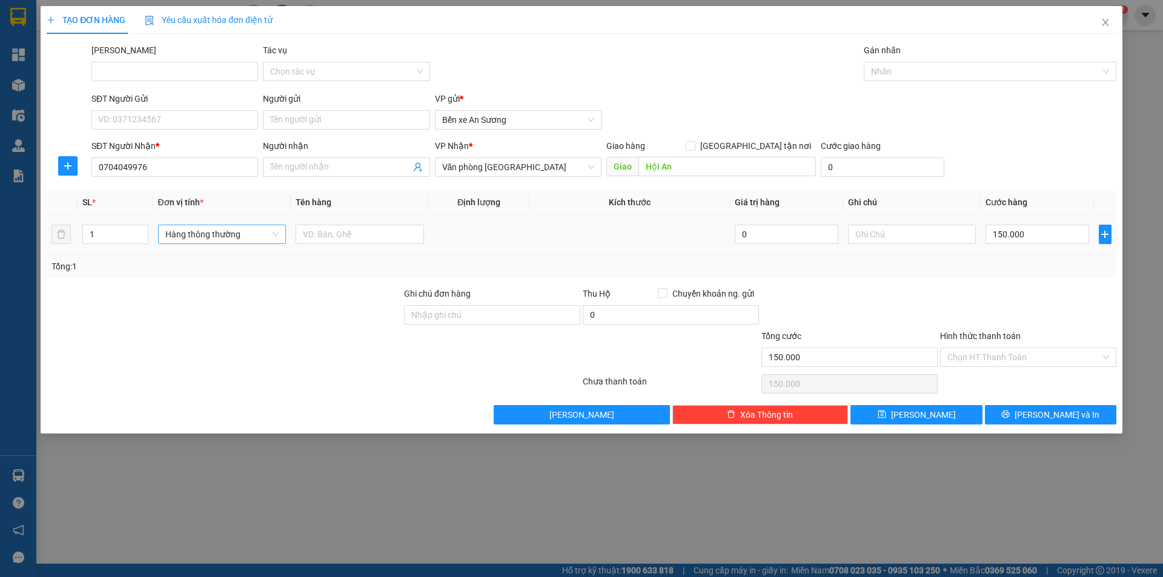
click at [214, 238] on span "Hàng thông thường" at bounding box center [222, 234] width 114 height 18
type input "thùng"
click at [199, 328] on div "Thùng xốp" at bounding box center [222, 335] width 128 height 19
click at [302, 322] on div at bounding box center [223, 308] width 357 height 42
type input "0"
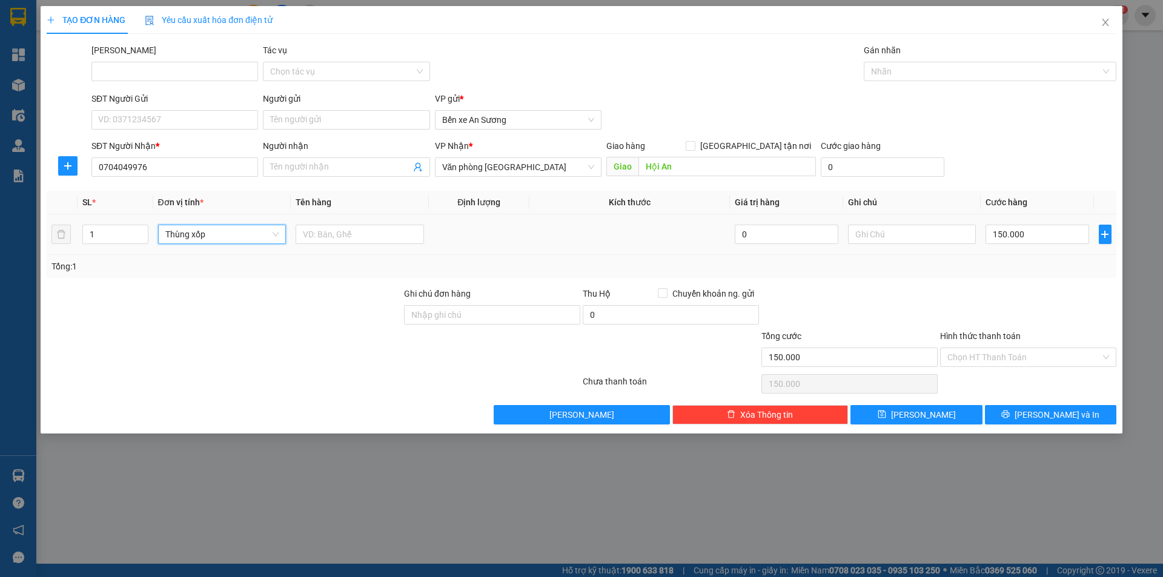
type input "0"
click at [1033, 223] on div "0" at bounding box center [1036, 234] width 103 height 24
click at [1035, 228] on input "0" at bounding box center [1036, 234] width 103 height 19
type input "1"
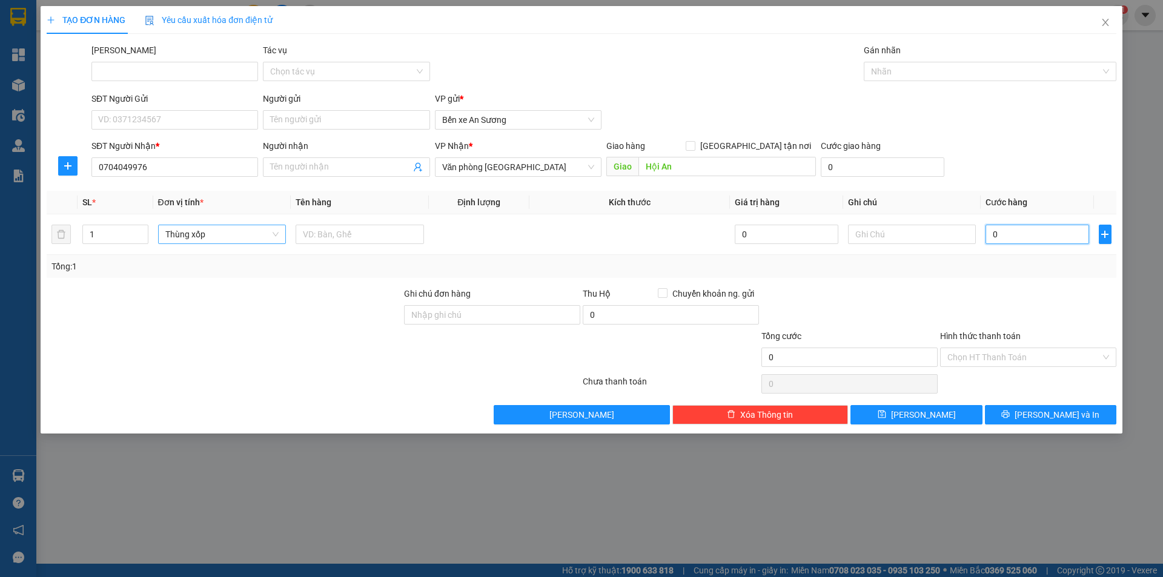
type input "1"
type input "15"
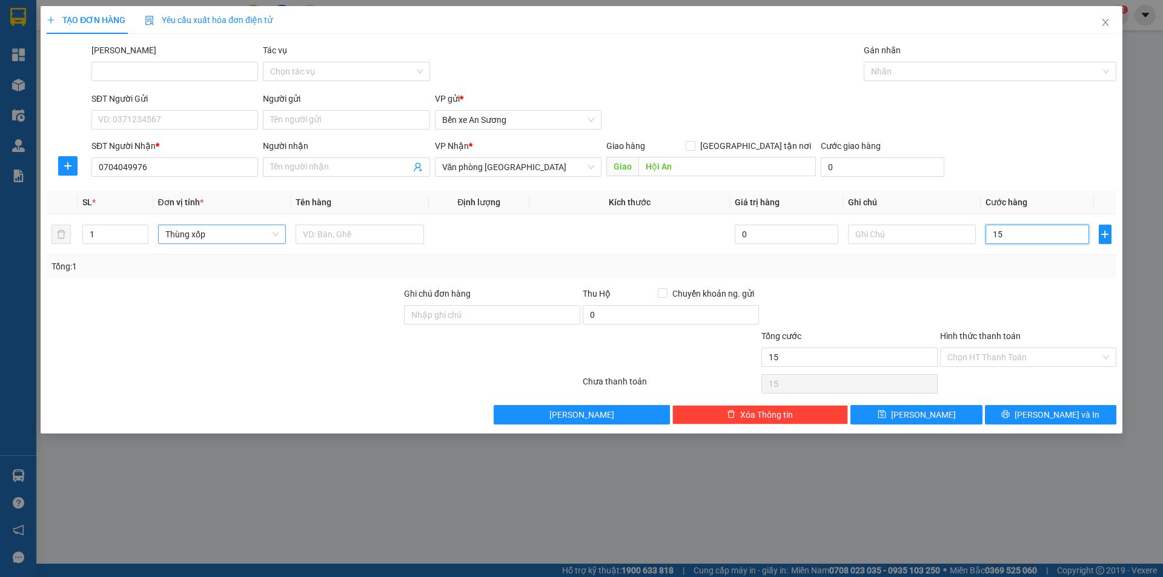
type input "150"
type input "1.500"
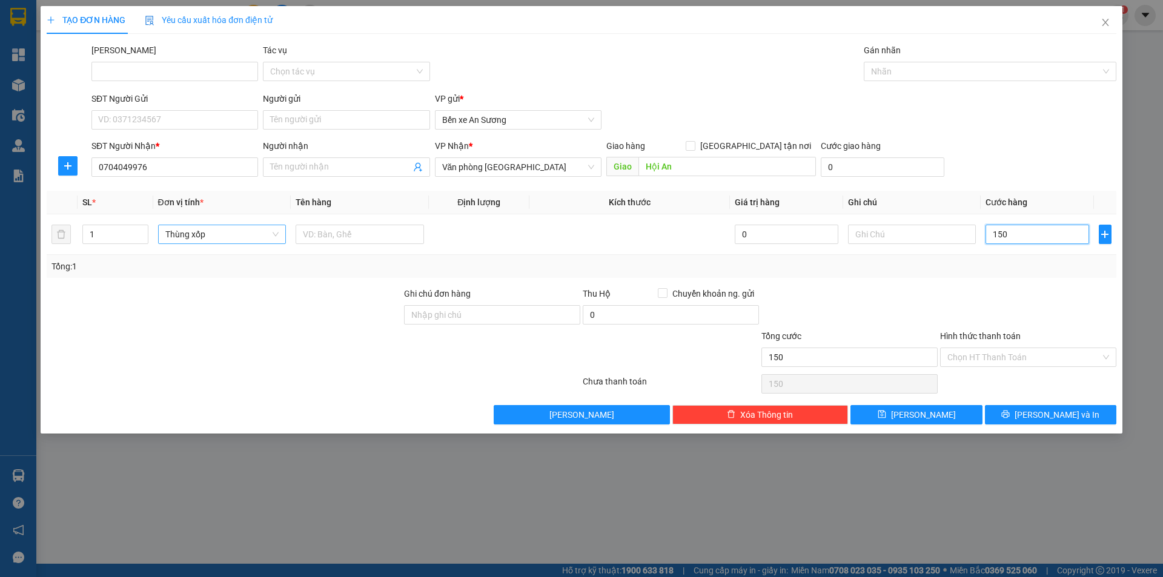
type input "1.500"
type input "15.000"
type input "150.000"
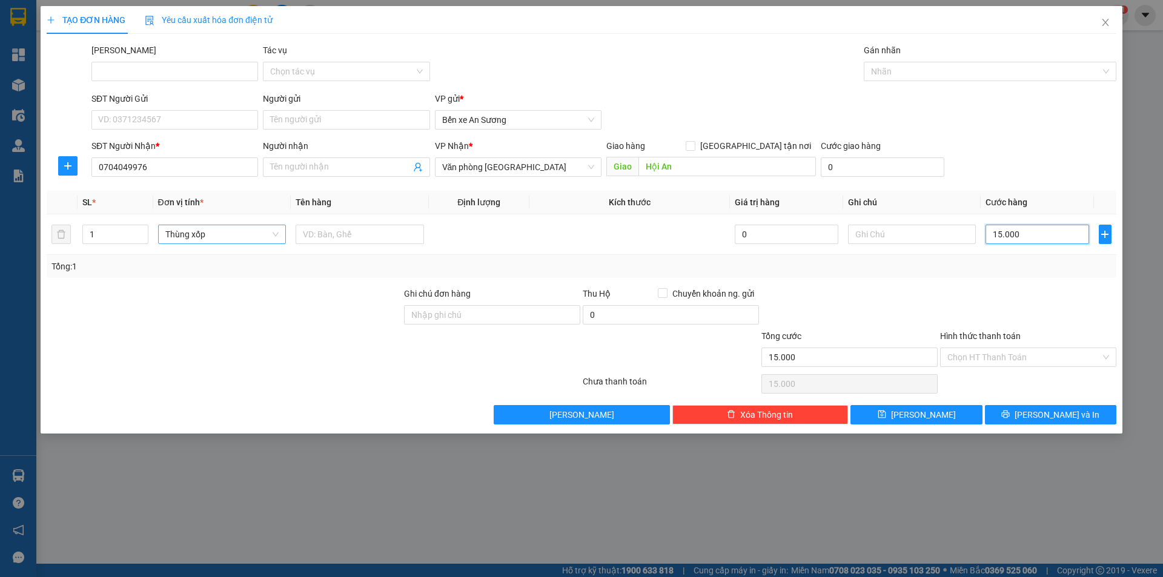
type input "150.000"
click at [662, 314] on input "0" at bounding box center [670, 314] width 176 height 19
type input "1.300.000"
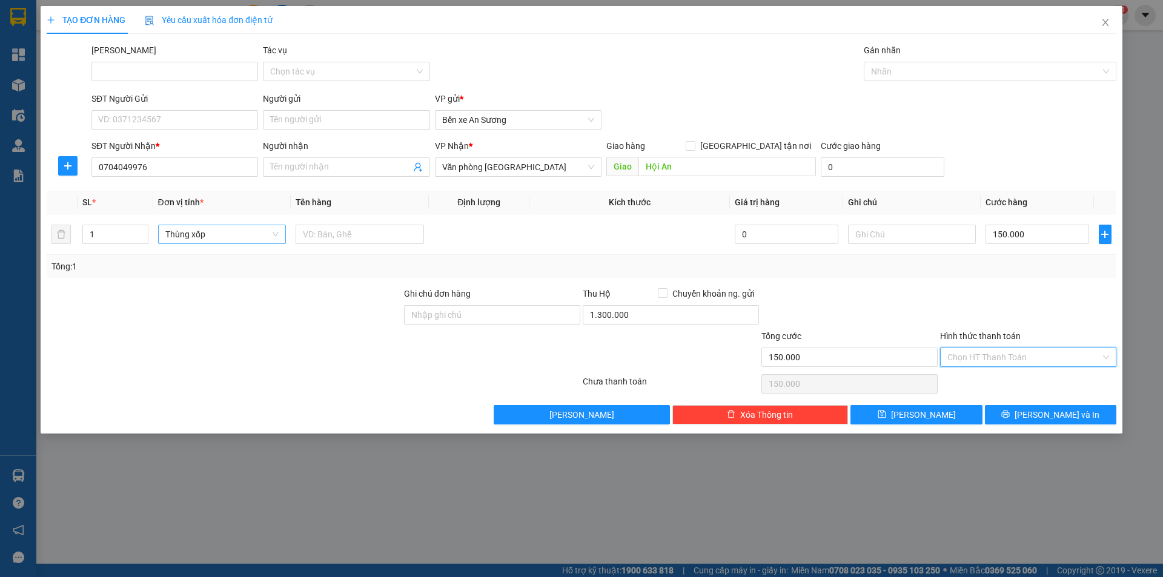
click at [1000, 353] on input "Hình thức thanh toán" at bounding box center [1023, 357] width 153 height 18
click at [985, 382] on div "Tại văn phòng" at bounding box center [1028, 381] width 162 height 13
click at [1026, 409] on button "[PERSON_NAME] và In" at bounding box center [1050, 414] width 131 height 19
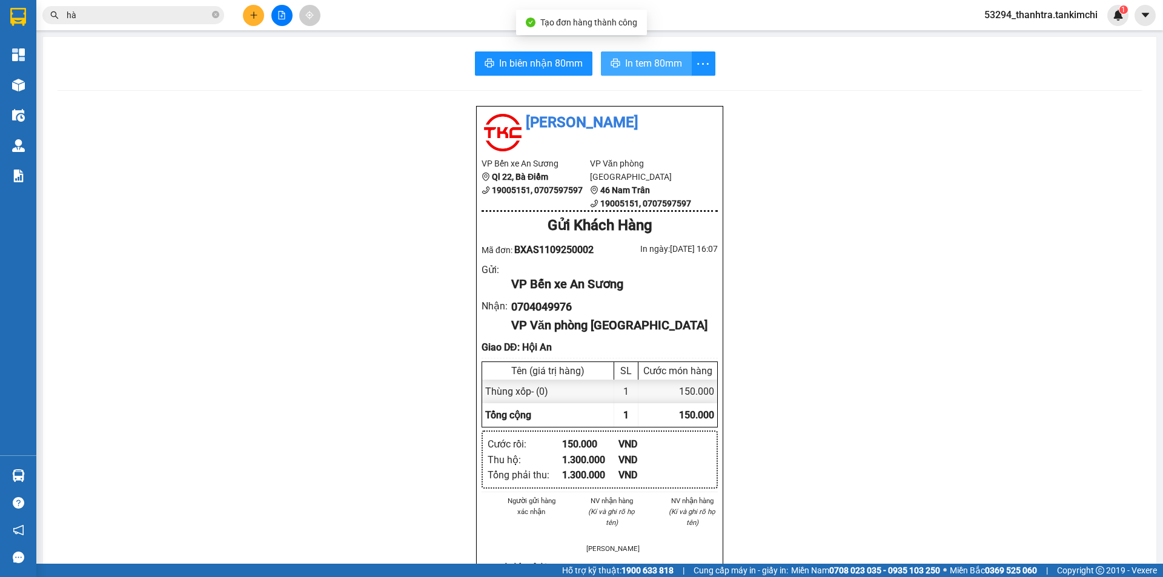
drag, startPoint x: 618, startPoint y: 78, endPoint x: 621, endPoint y: 62, distance: 16.0
click at [619, 71] on div "In biên nhận 80mm In tem 80mm Tân Kim Chi VP Bến xe An Sương Ql 22, Bà Điểm 190…" at bounding box center [599, 509] width 1113 height 944
click at [625, 58] on span "In tem 80mm" at bounding box center [653, 63] width 57 height 15
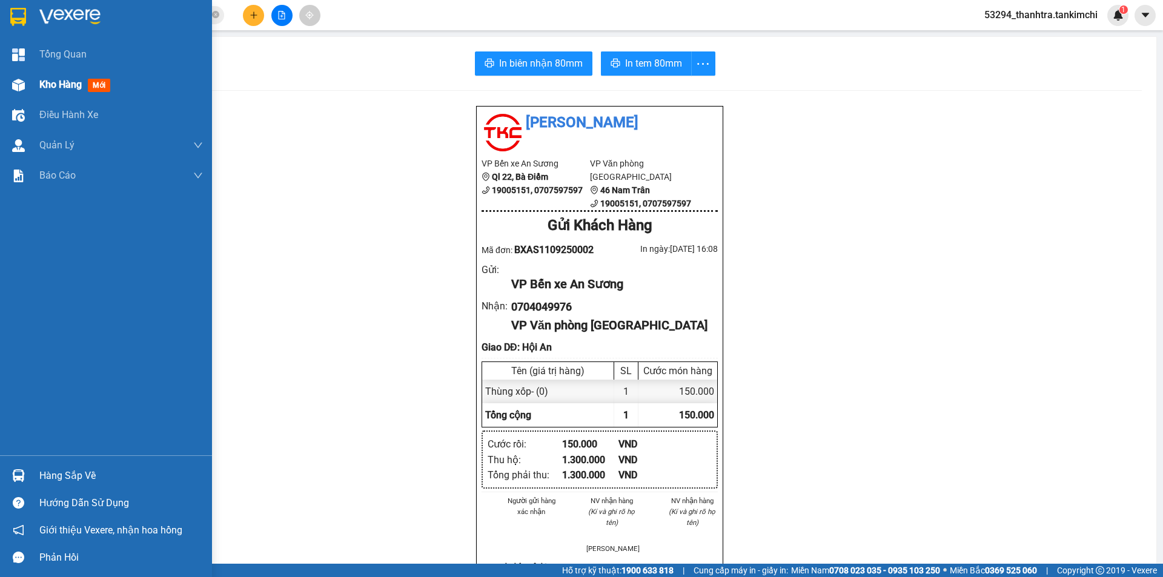
click at [36, 82] on div "Kho hàng mới" at bounding box center [106, 85] width 212 height 30
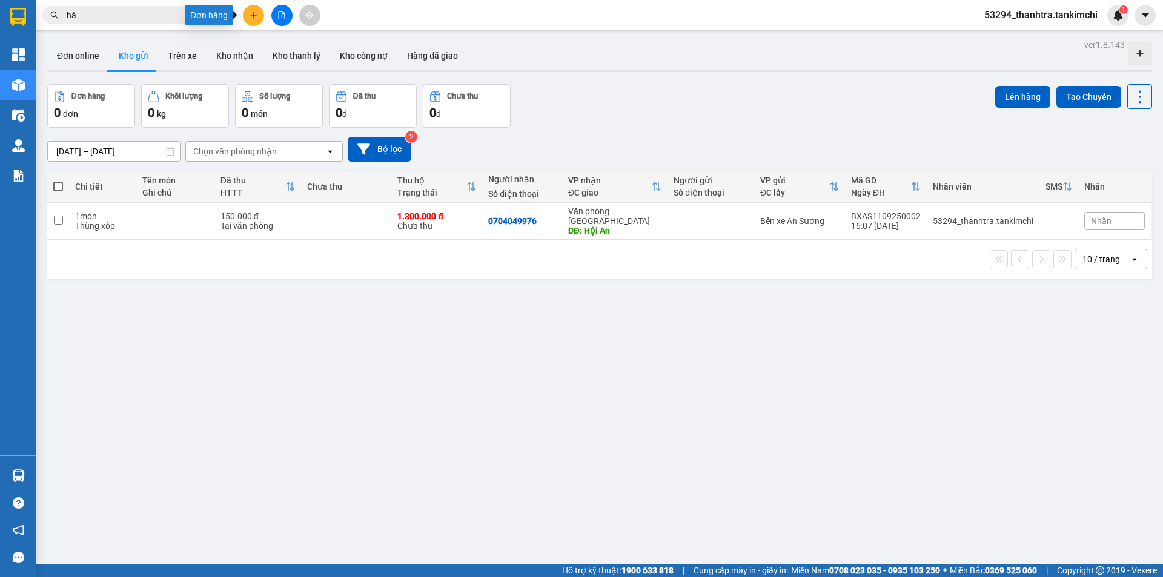
click at [251, 18] on icon "plus" at bounding box center [253, 15] width 8 height 8
click at [297, 44] on div "Tạo đơn hàng" at bounding box center [301, 45] width 53 height 13
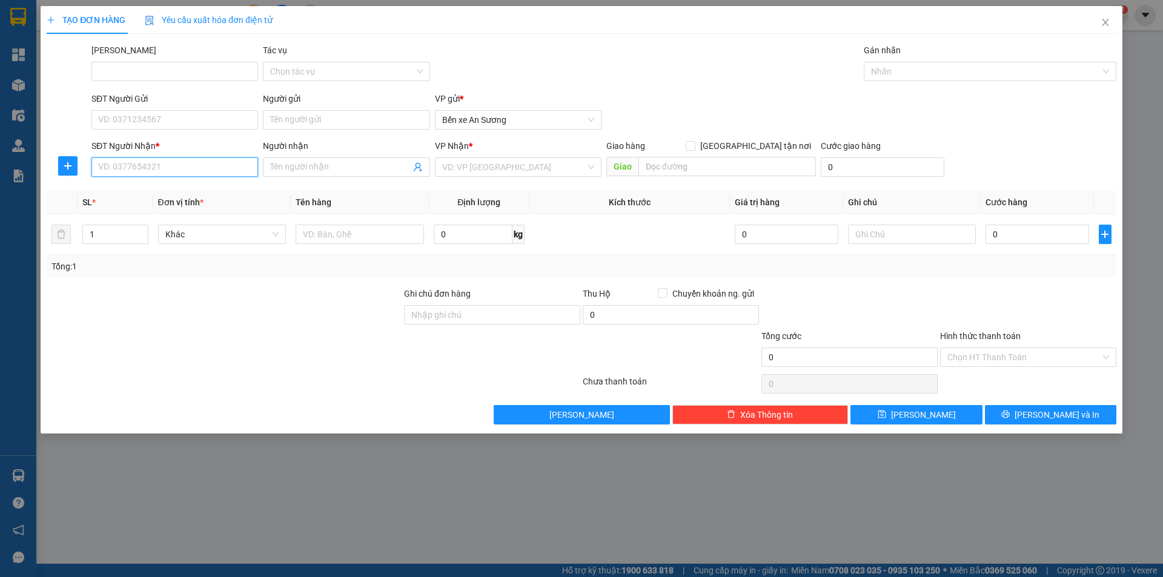
click at [144, 168] on input "SĐT Người Nhận *" at bounding box center [174, 166] width 167 height 19
click at [197, 171] on input "0" at bounding box center [174, 166] width 167 height 19
paste input "901538301"
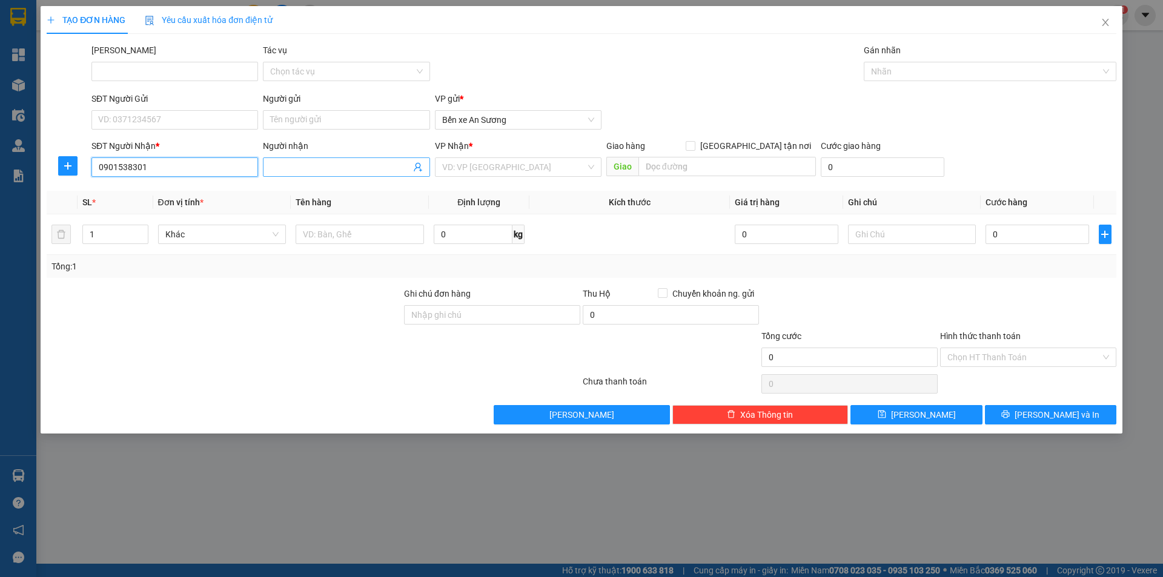
type input "0901538301"
click at [312, 173] on input "Người nhận" at bounding box center [340, 166] width 140 height 13
click at [364, 169] on input "Anh DDuwcs" at bounding box center [340, 166] width 140 height 13
type input "[PERSON_NAME]"
click at [504, 171] on input "search" at bounding box center [514, 167] width 144 height 18
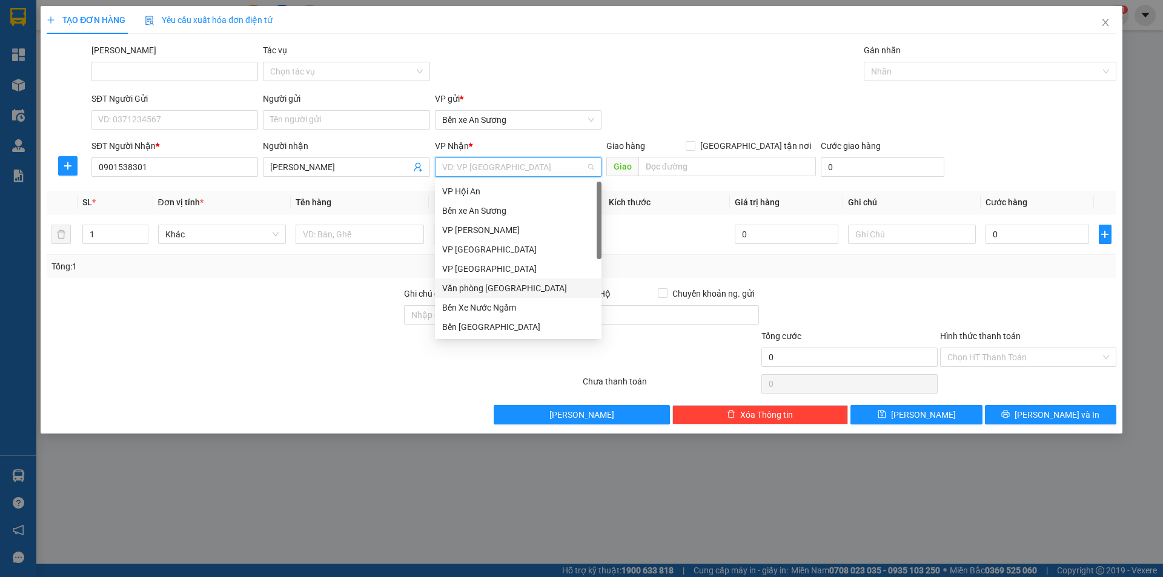
click at [491, 289] on div "Văn phòng [GEOGRAPHIC_DATA]" at bounding box center [518, 288] width 152 height 13
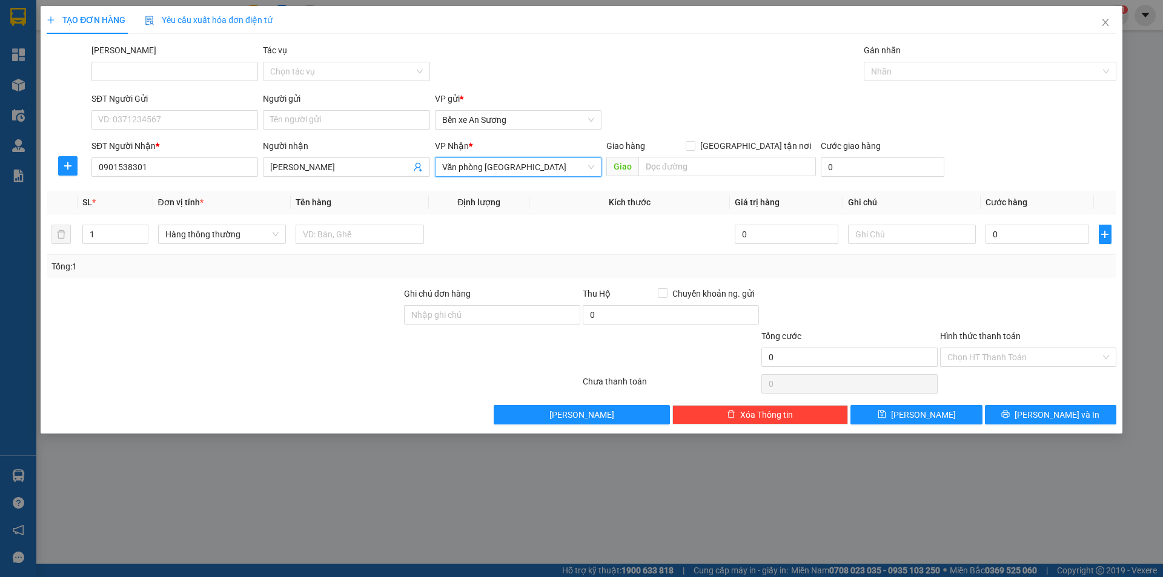
click at [284, 301] on div at bounding box center [223, 308] width 357 height 42
click at [236, 237] on span "Hàng thông thường" at bounding box center [222, 234] width 114 height 18
click at [662, 167] on input "search" at bounding box center [726, 166] width 177 height 19
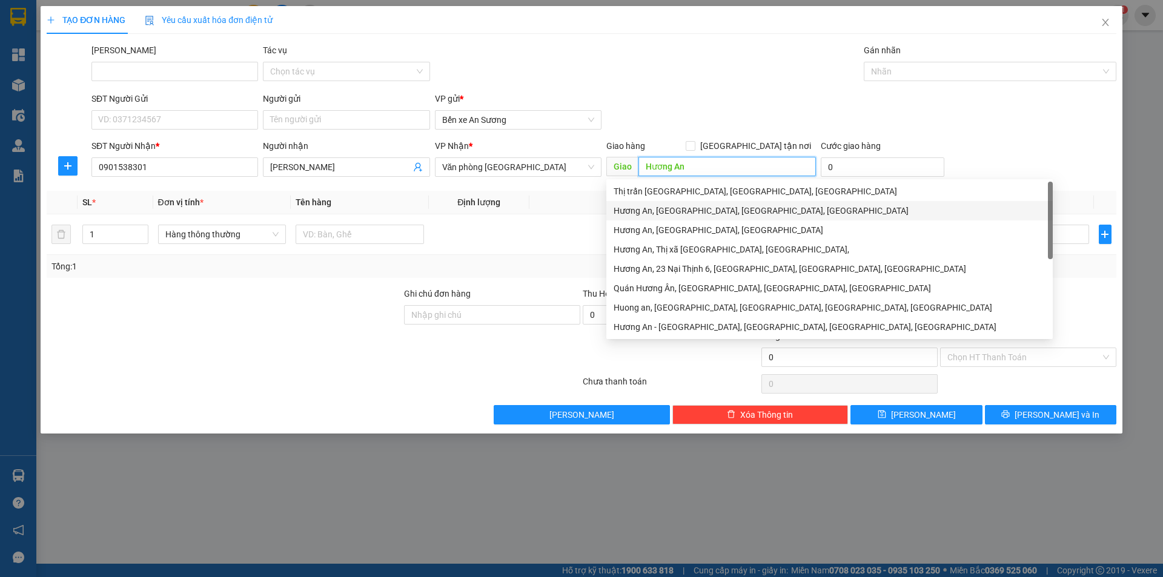
type input "Hương An"
click at [242, 312] on div at bounding box center [223, 308] width 357 height 42
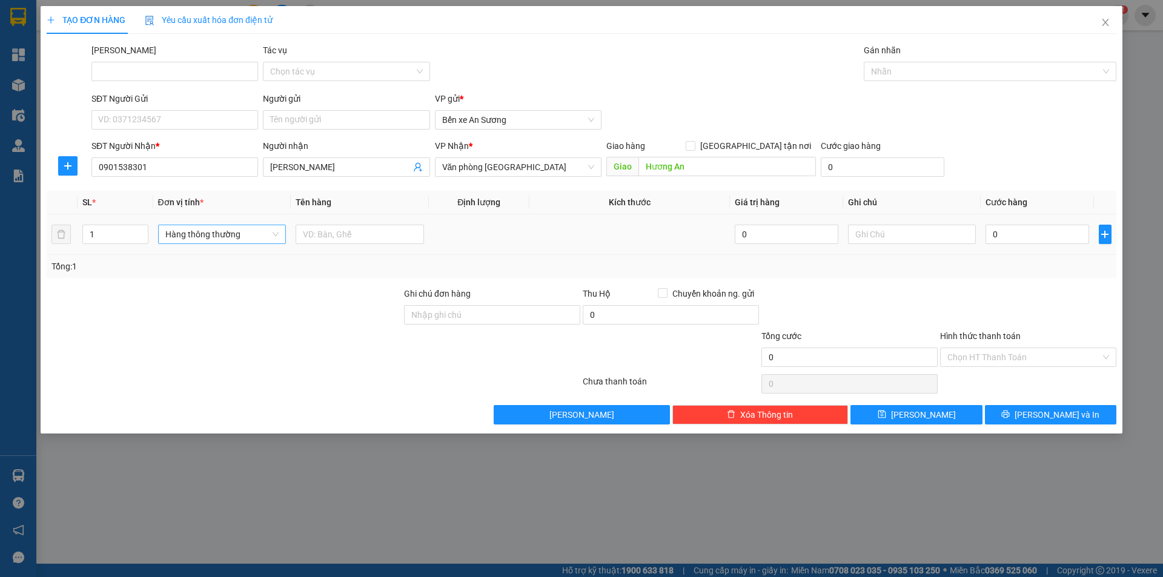
click at [245, 231] on span "Hàng thông thường" at bounding box center [222, 234] width 114 height 18
click at [236, 234] on span "Hàng thông thường" at bounding box center [222, 234] width 114 height 18
click at [110, 231] on input "1" at bounding box center [115, 234] width 64 height 18
click at [182, 236] on span "Hàng thông thường" at bounding box center [222, 234] width 114 height 18
type input "6"
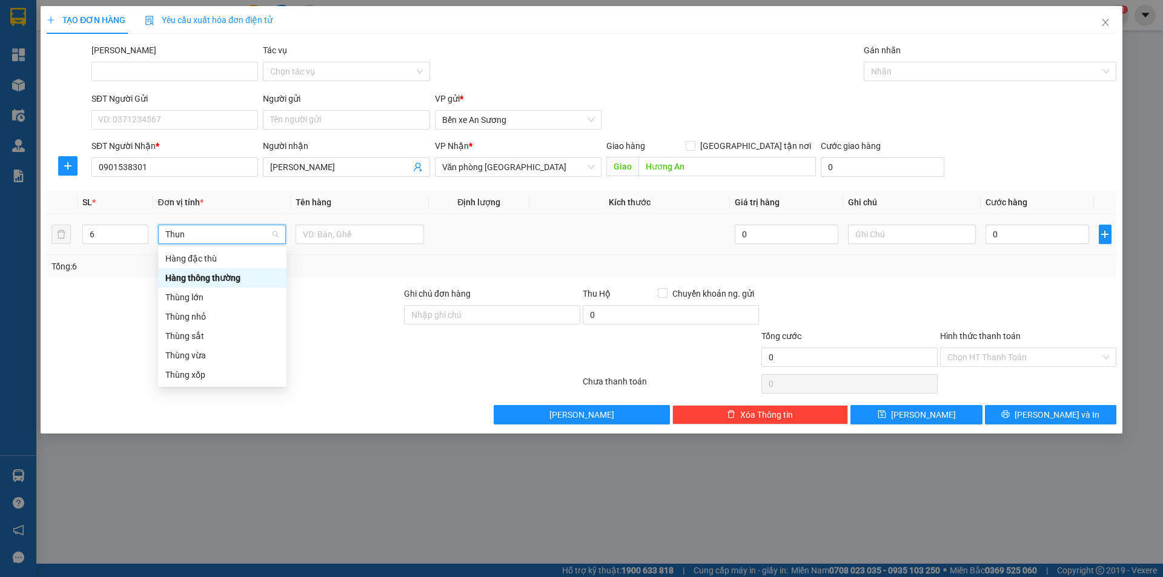
type input "Thung"
click at [278, 323] on div at bounding box center [223, 308] width 357 height 42
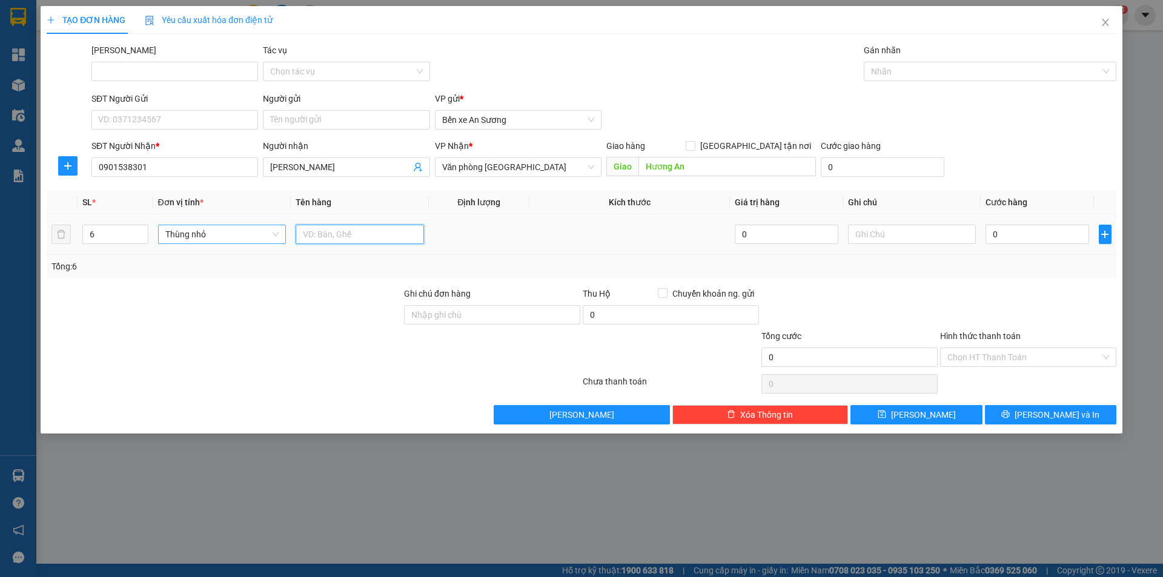
click at [319, 234] on input "text" at bounding box center [359, 234] width 128 height 19
type input "h"
type input "Q"
type input "Đồ gia dụng"
click at [452, 364] on div at bounding box center [492, 350] width 179 height 42
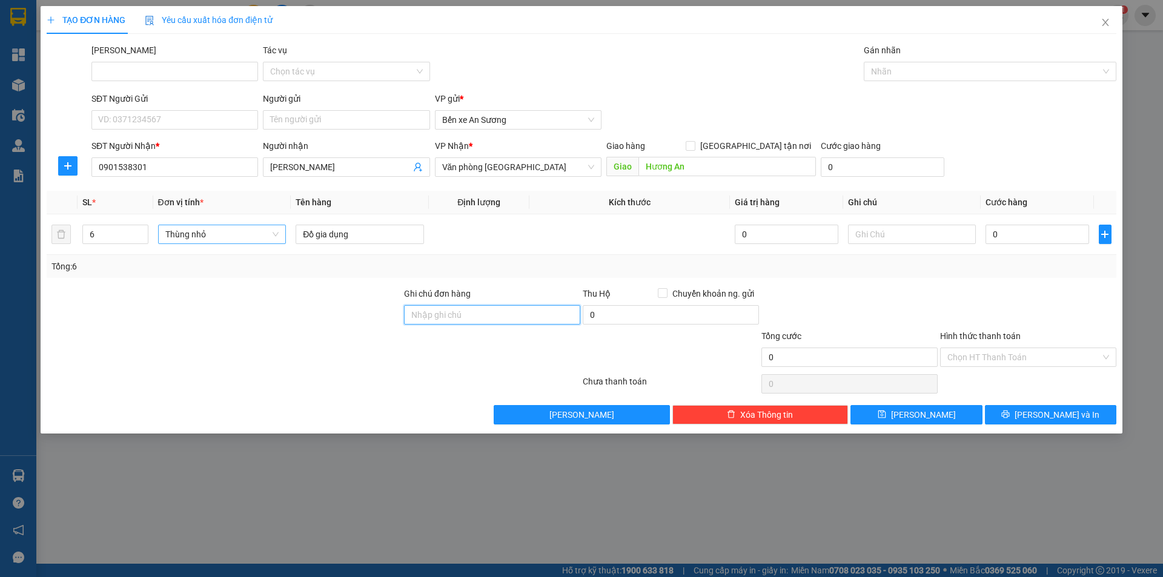
click at [478, 315] on input "Ghi chú đơn hàng" at bounding box center [492, 314] width 176 height 19
type input "k"
type input "đi kèm theo khách"
click at [1006, 239] on input "0" at bounding box center [1036, 234] width 103 height 19
type input "4"
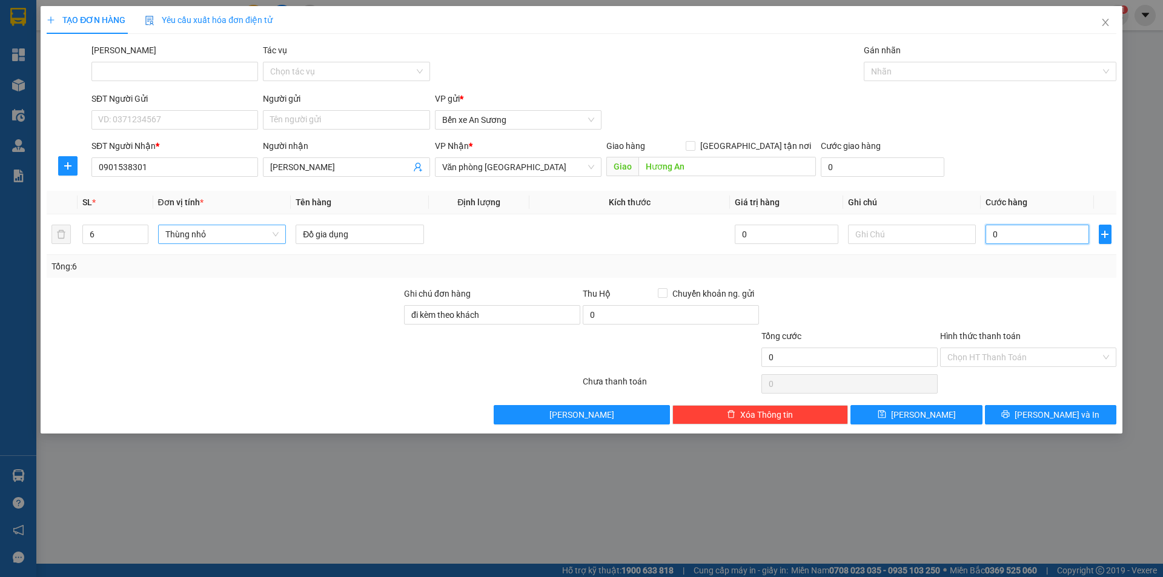
type input "4"
type input "40"
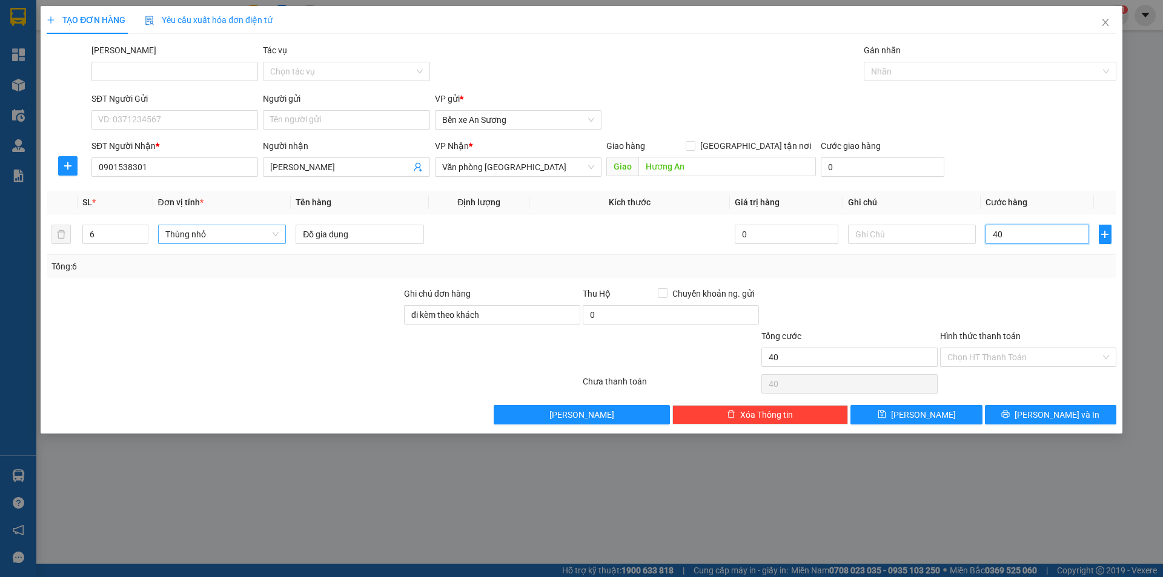
type input "400"
type input "4.000"
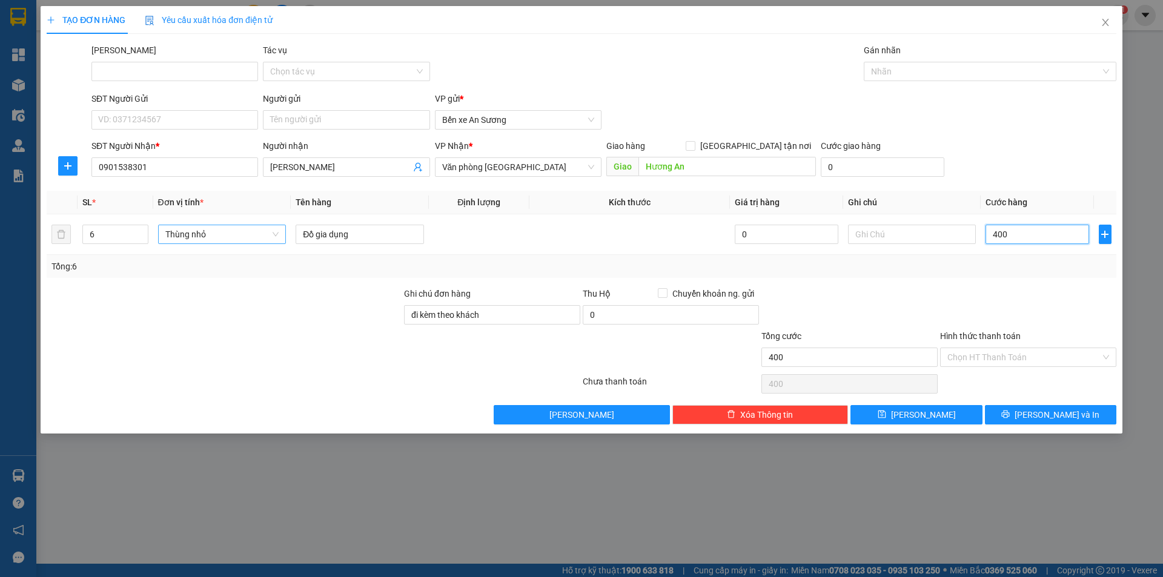
type input "4.000"
type input "40.000"
type input "400.000"
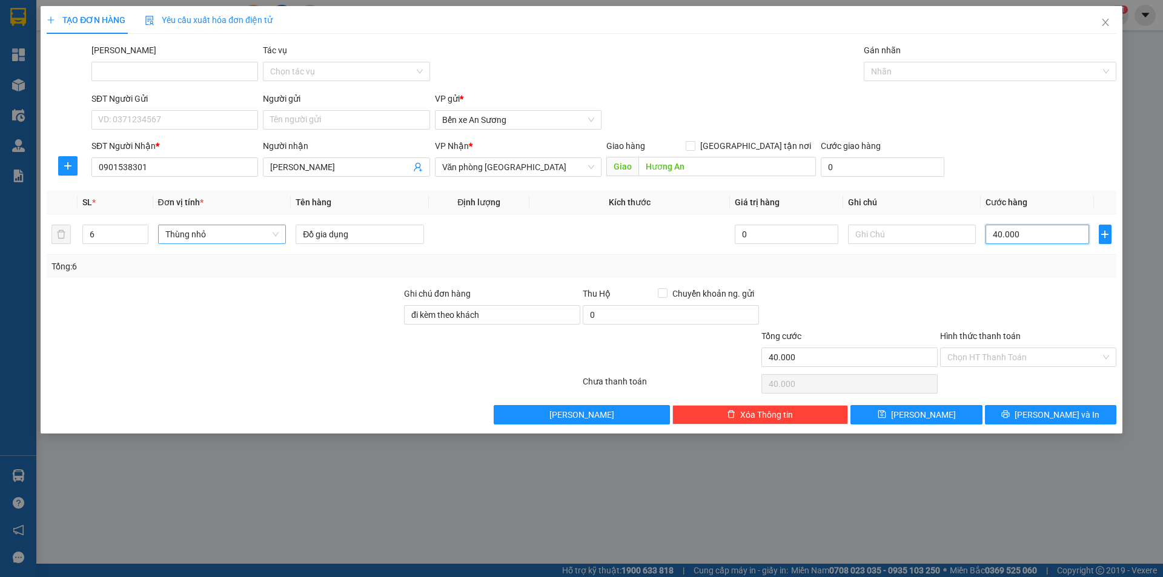
type input "400.000"
click at [1003, 360] on input "Hình thức thanh toán" at bounding box center [1023, 357] width 153 height 18
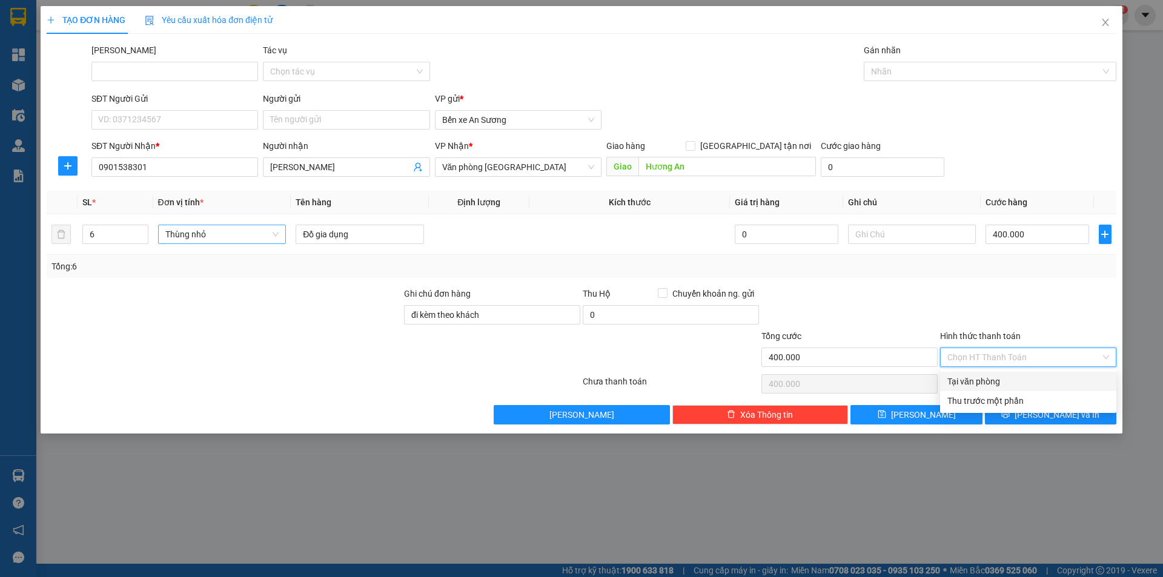
click at [971, 383] on div "Tại văn phòng" at bounding box center [1028, 381] width 162 height 13
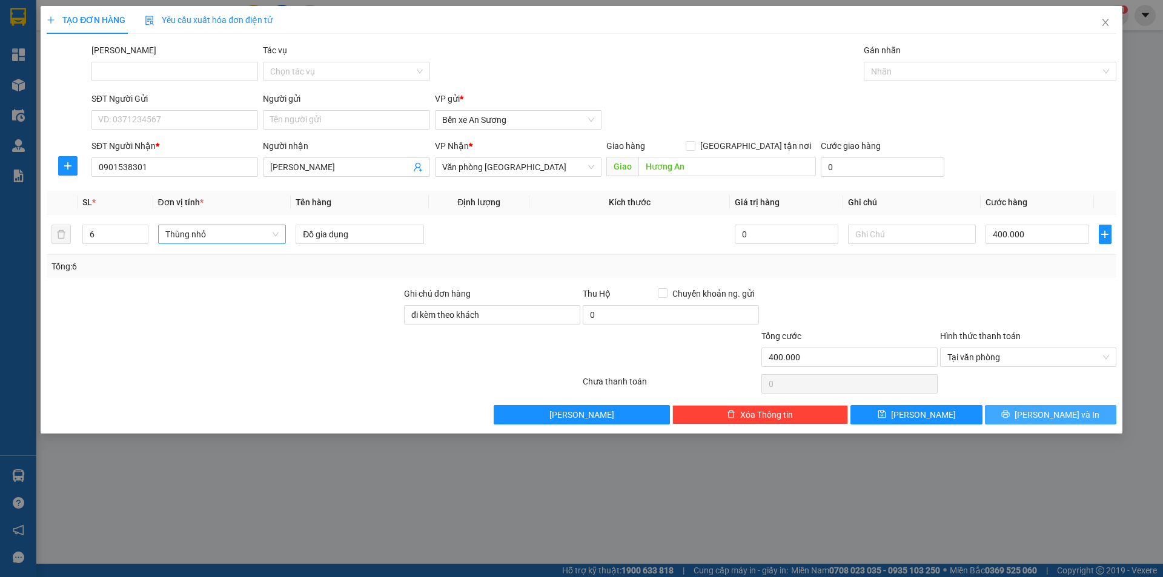
click at [1061, 418] on span "[PERSON_NAME] và In" at bounding box center [1056, 414] width 85 height 13
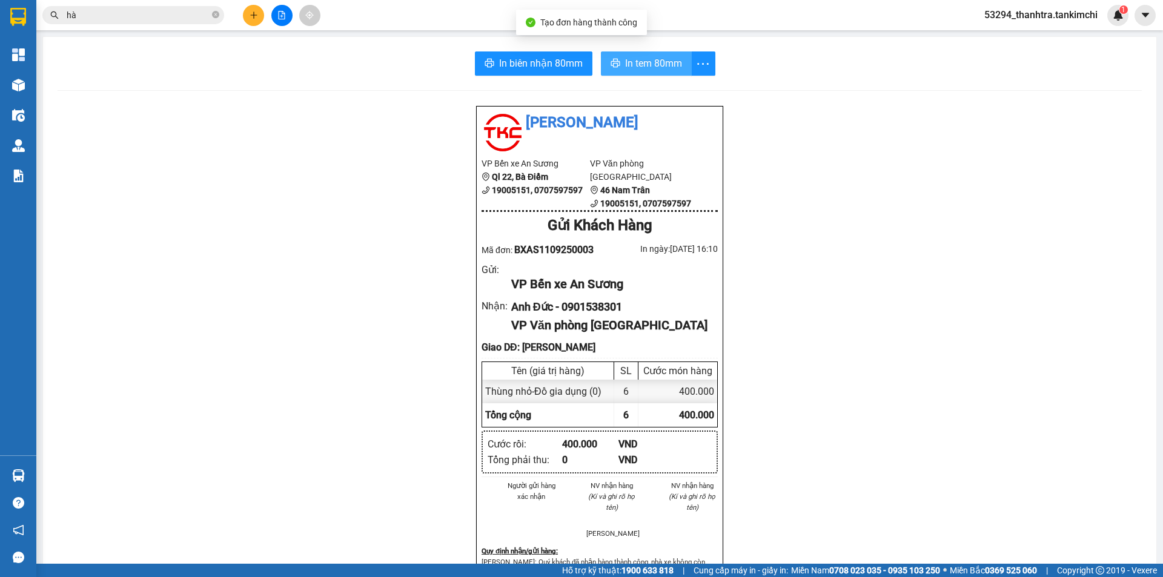
click at [650, 73] on button "In tem 80mm" at bounding box center [646, 63] width 91 height 24
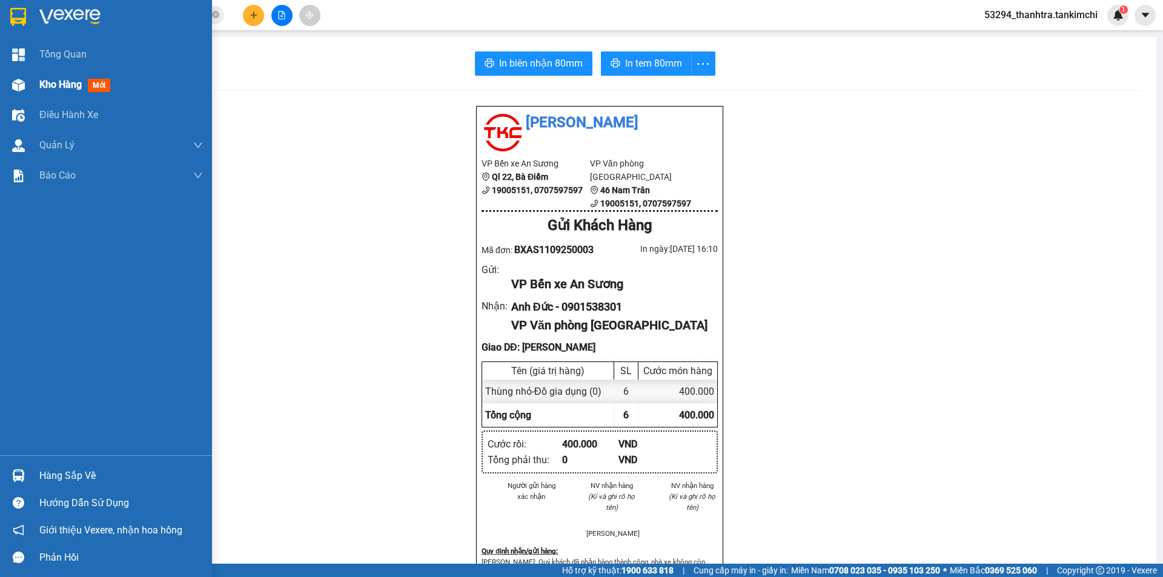
click at [27, 83] on div at bounding box center [18, 84] width 21 height 21
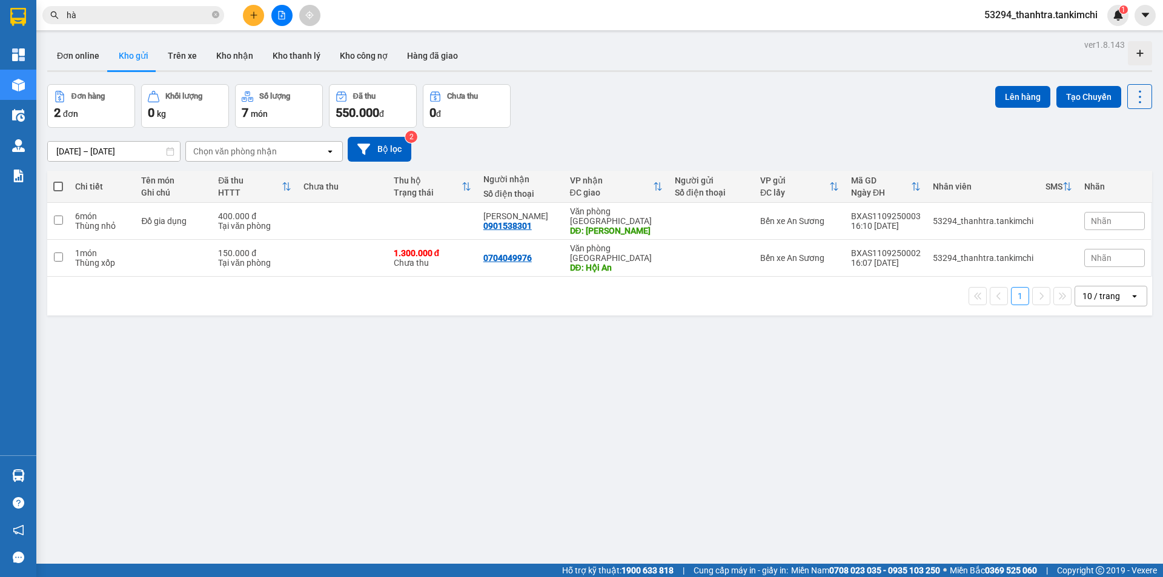
click at [420, 374] on div "ver 1.8.143 Đơn online Kho gửi Trên xe Kho nhận Kho thanh lý Kho công nợ Hàng đ…" at bounding box center [599, 324] width 1114 height 577
click at [53, 171] on th at bounding box center [58, 187] width 22 height 32
click at [62, 182] on span at bounding box center [58, 187] width 10 height 10
click at [58, 180] on input "checkbox" at bounding box center [58, 180] width 0 height 0
checkbox input "true"
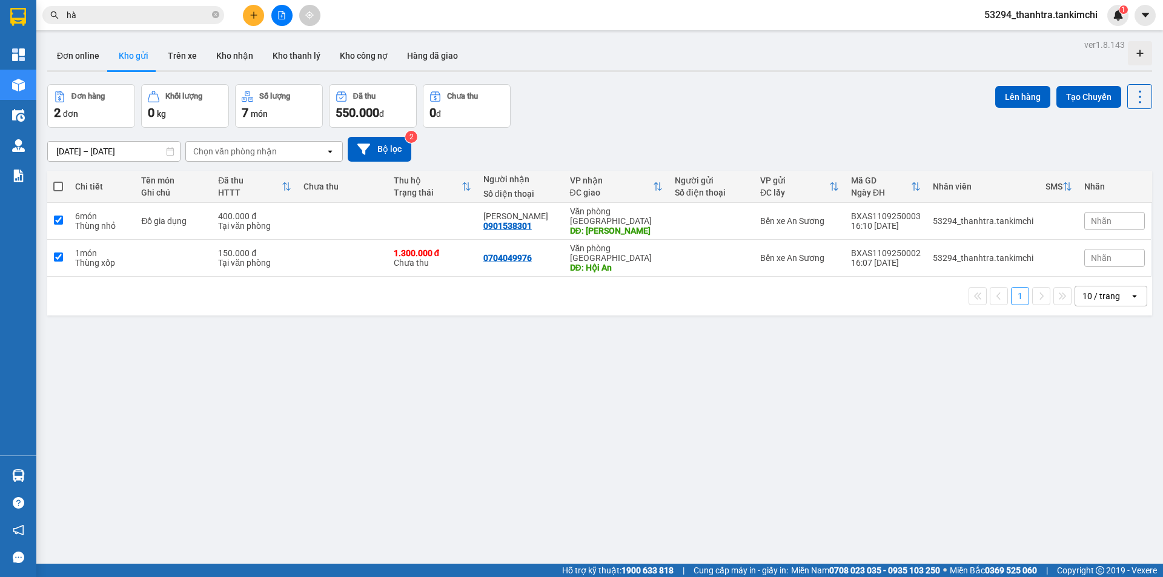
checkbox input "true"
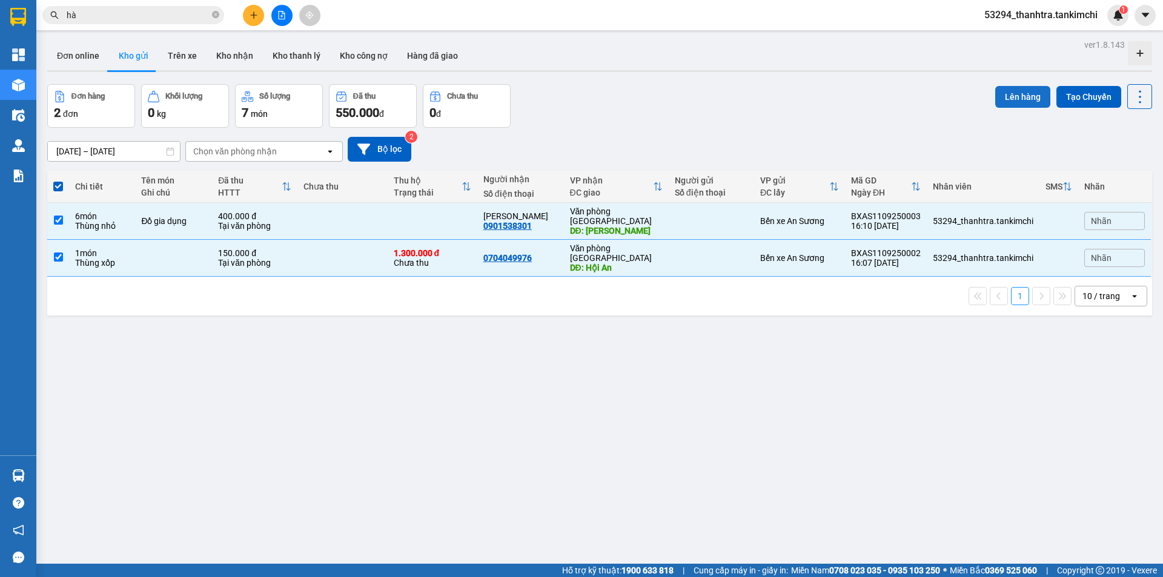
click at [1029, 86] on button "Lên hàng" at bounding box center [1022, 97] width 55 height 22
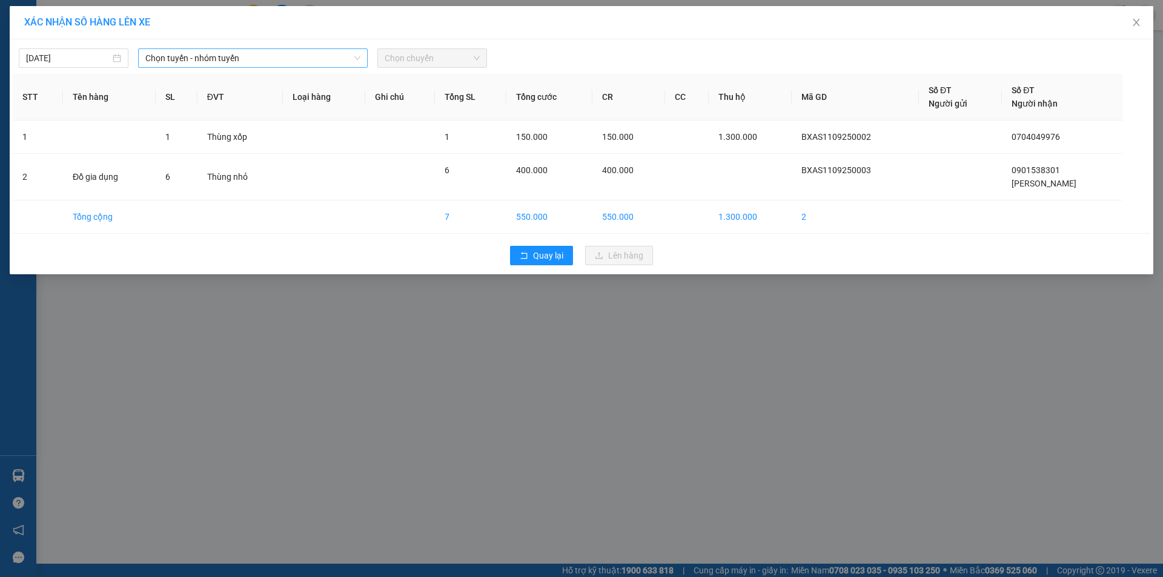
click at [175, 49] on span "Chọn tuyến - nhóm tuyến" at bounding box center [252, 58] width 215 height 18
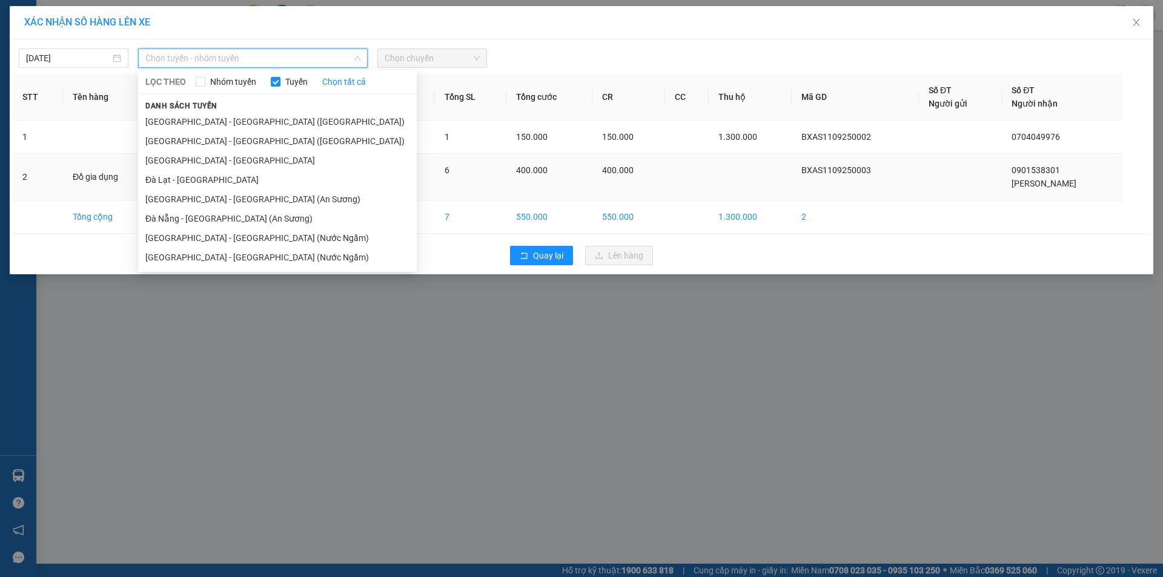
drag, startPoint x: 175, startPoint y: 202, endPoint x: 179, endPoint y: 196, distance: 7.1
click at [176, 201] on li "[GEOGRAPHIC_DATA] - [GEOGRAPHIC_DATA] (An Sương)" at bounding box center [277, 199] width 279 height 19
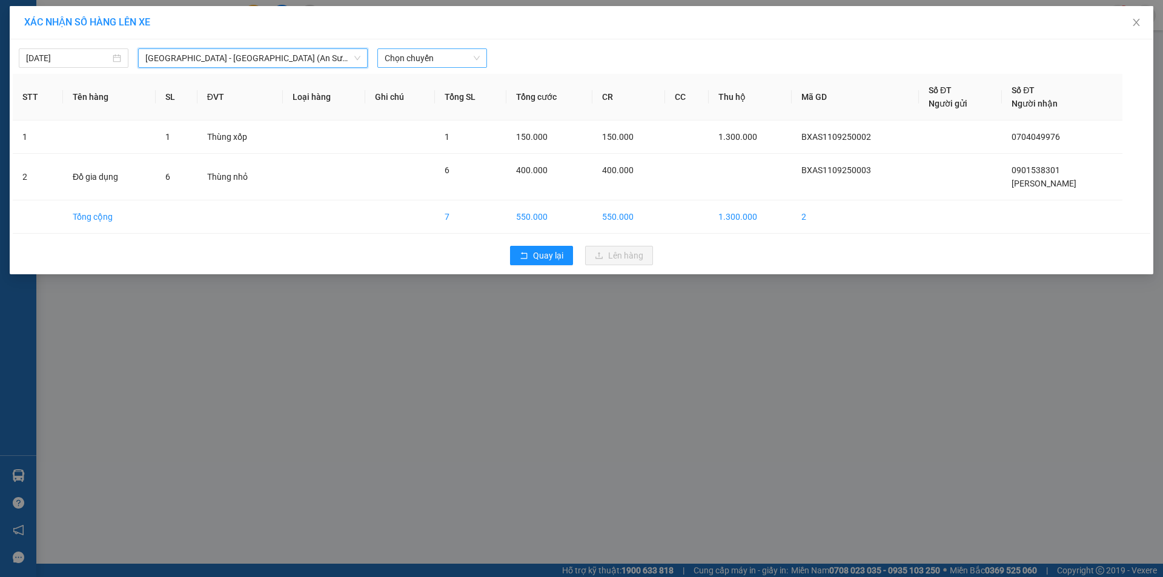
click at [403, 57] on span "Chọn chuyến" at bounding box center [431, 58] width 95 height 18
click at [424, 100] on div "17:30 - 43H-156.53" at bounding box center [431, 101] width 94 height 13
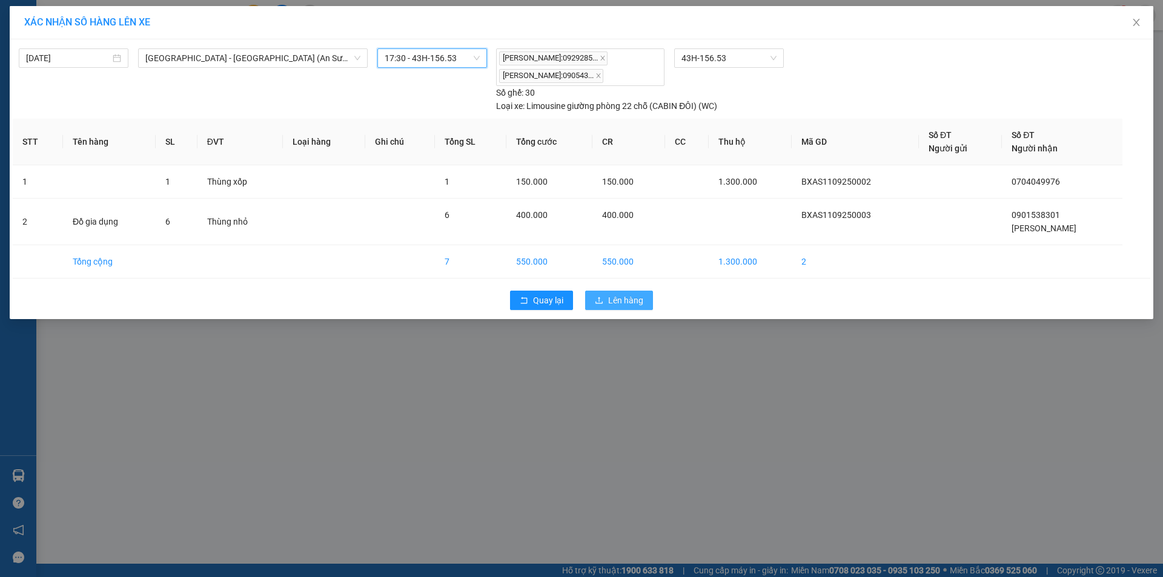
click at [608, 301] on span "Lên hàng" at bounding box center [625, 300] width 35 height 13
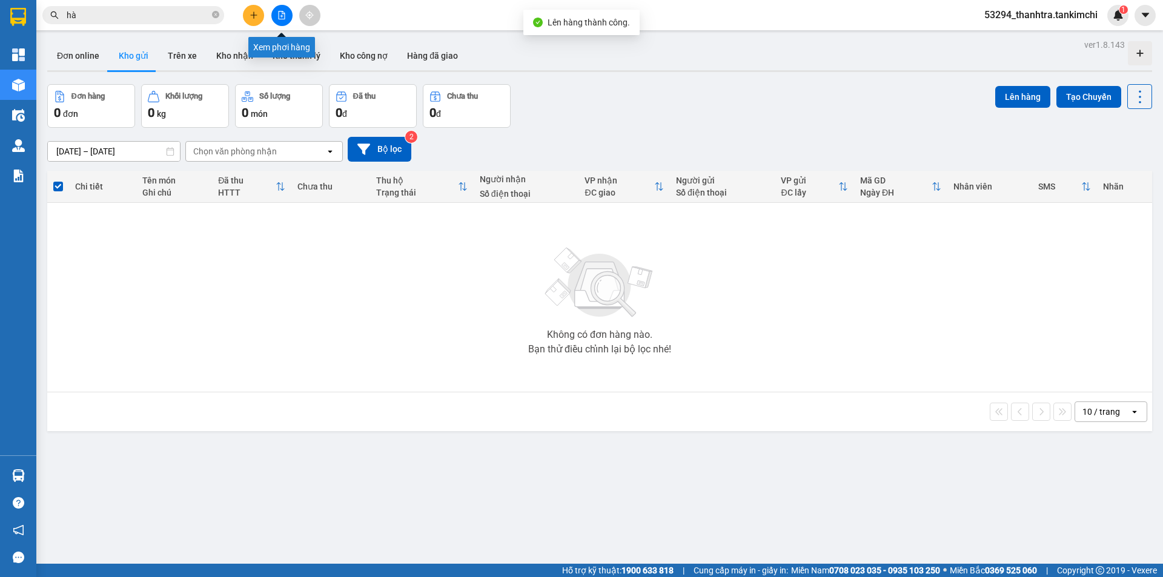
click at [283, 10] on button at bounding box center [281, 15] width 21 height 21
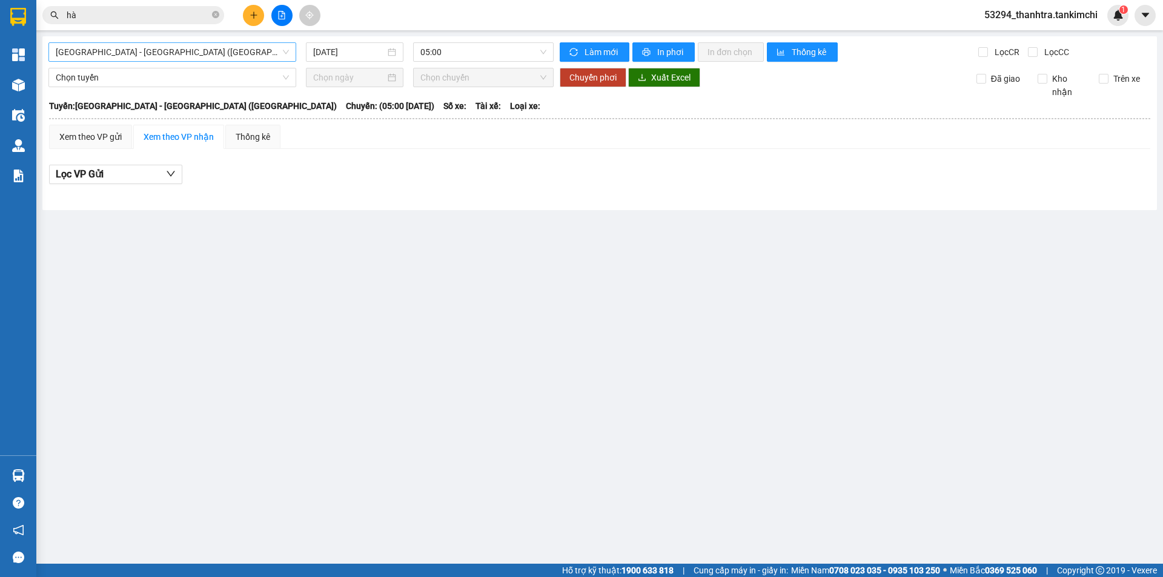
click at [196, 52] on span "[GEOGRAPHIC_DATA] - [GEOGRAPHIC_DATA] ([GEOGRAPHIC_DATA])" at bounding box center [172, 52] width 233 height 18
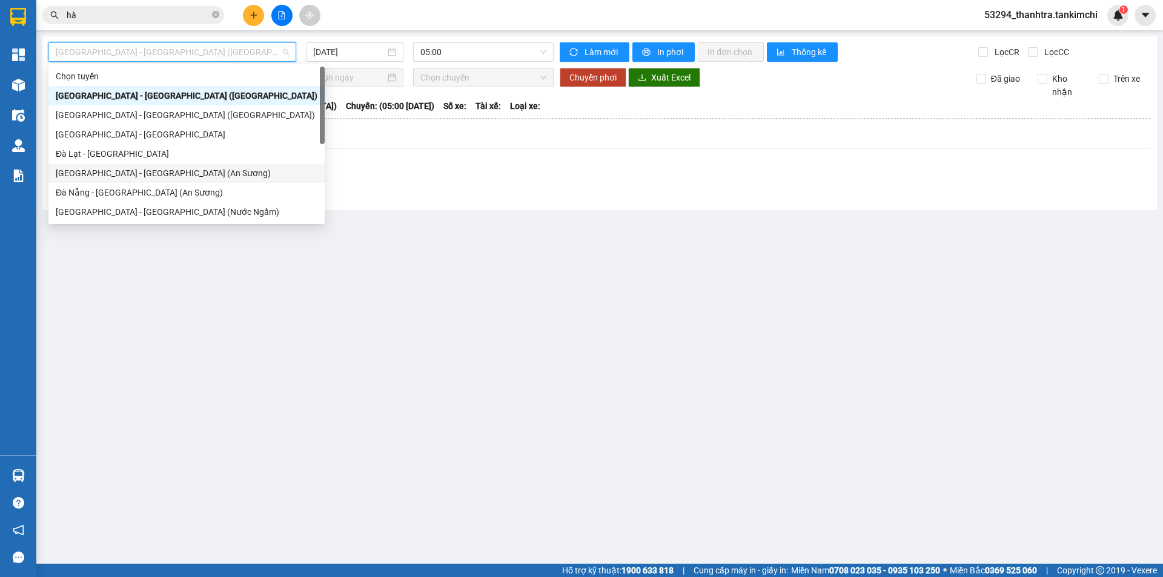
click at [99, 176] on div "[GEOGRAPHIC_DATA] - [GEOGRAPHIC_DATA] (An Sương)" at bounding box center [187, 173] width 262 height 13
type input "[DATE]"
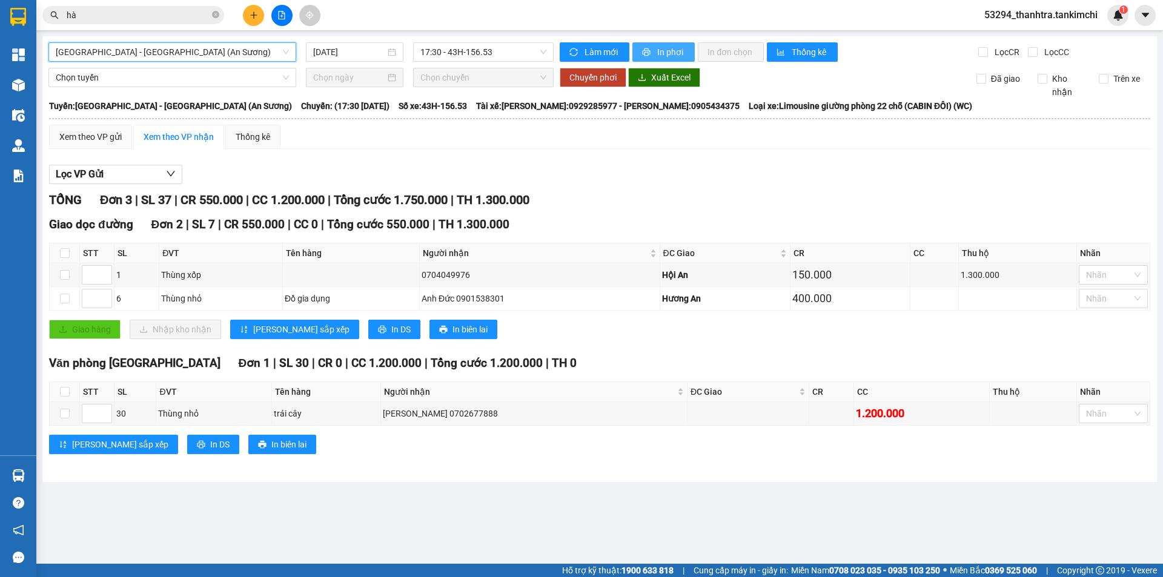
click at [652, 56] on button "In phơi" at bounding box center [663, 51] width 62 height 19
click at [662, 54] on span "In phơi" at bounding box center [671, 51] width 28 height 13
click at [665, 56] on span "In phơi" at bounding box center [671, 51] width 28 height 13
click at [220, 59] on span "[GEOGRAPHIC_DATA] - [GEOGRAPHIC_DATA] (An Sương)" at bounding box center [172, 52] width 233 height 18
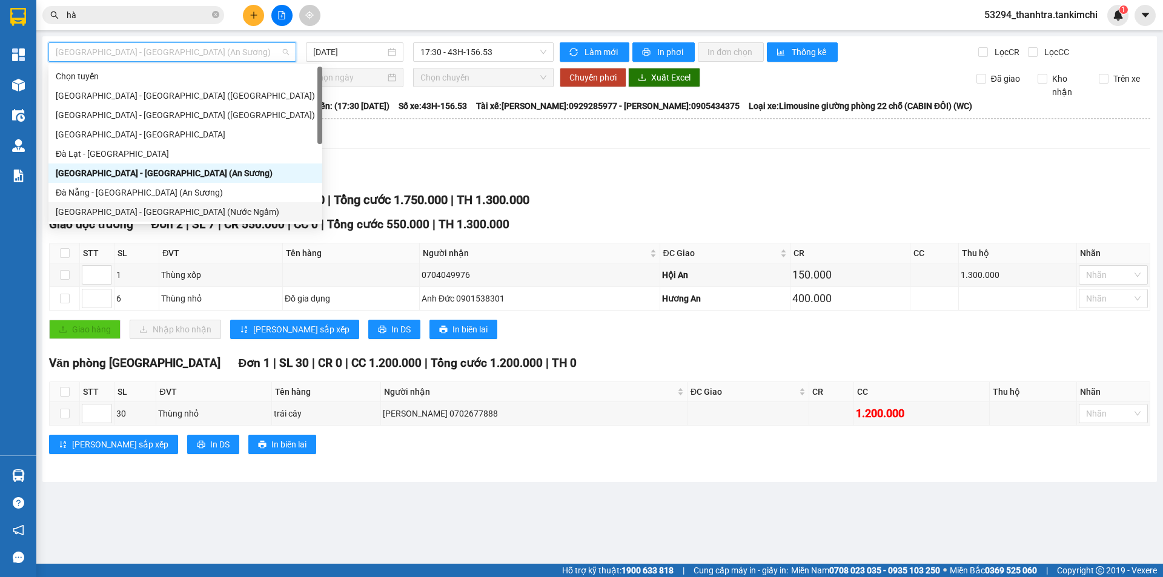
click at [426, 576] on div "Hỗ trợ kỹ thuật: 1900 633 818 | Cung cấp máy in - giấy in: [GEOGRAPHIC_DATA] 07…" at bounding box center [578, 570] width 1157 height 13
